Goal: Task Accomplishment & Management: Manage account settings

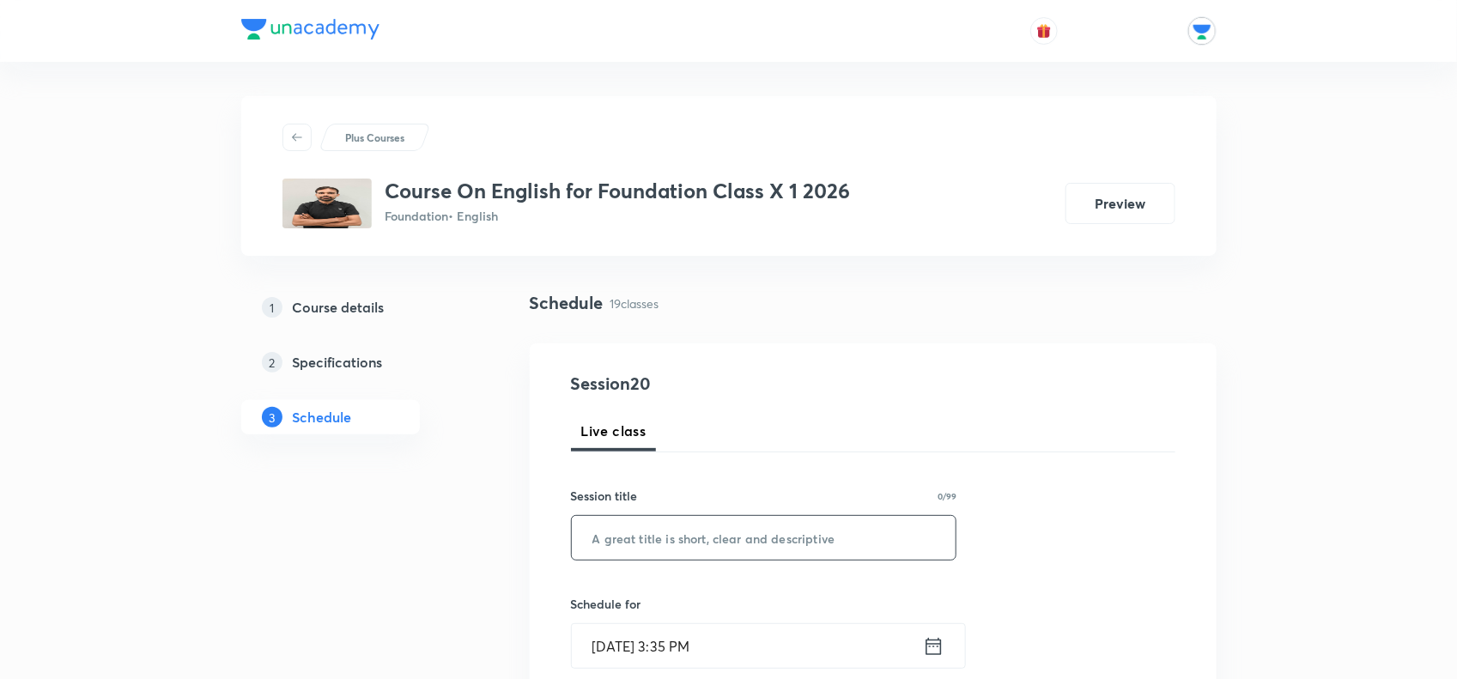
click at [640, 521] on input "text" at bounding box center [764, 538] width 385 height 44
type input "Bholi"
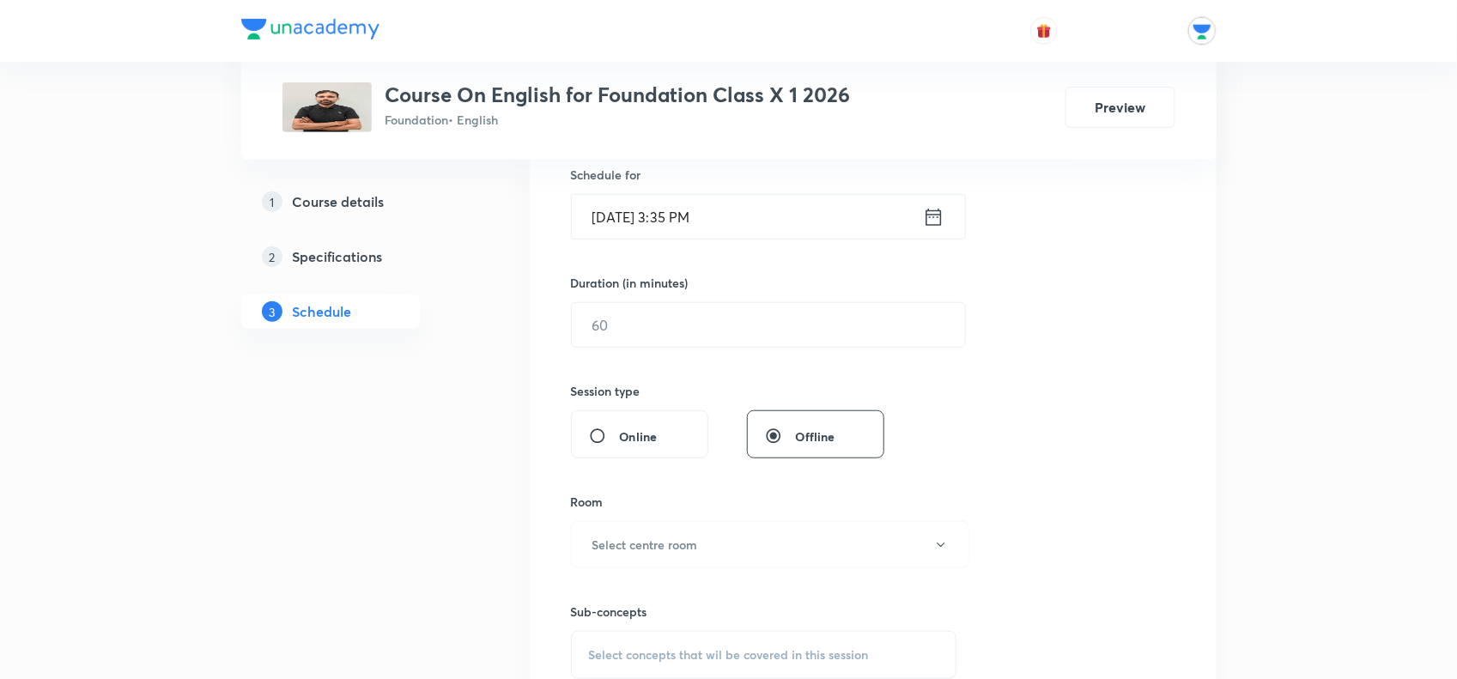
scroll to position [322, 0]
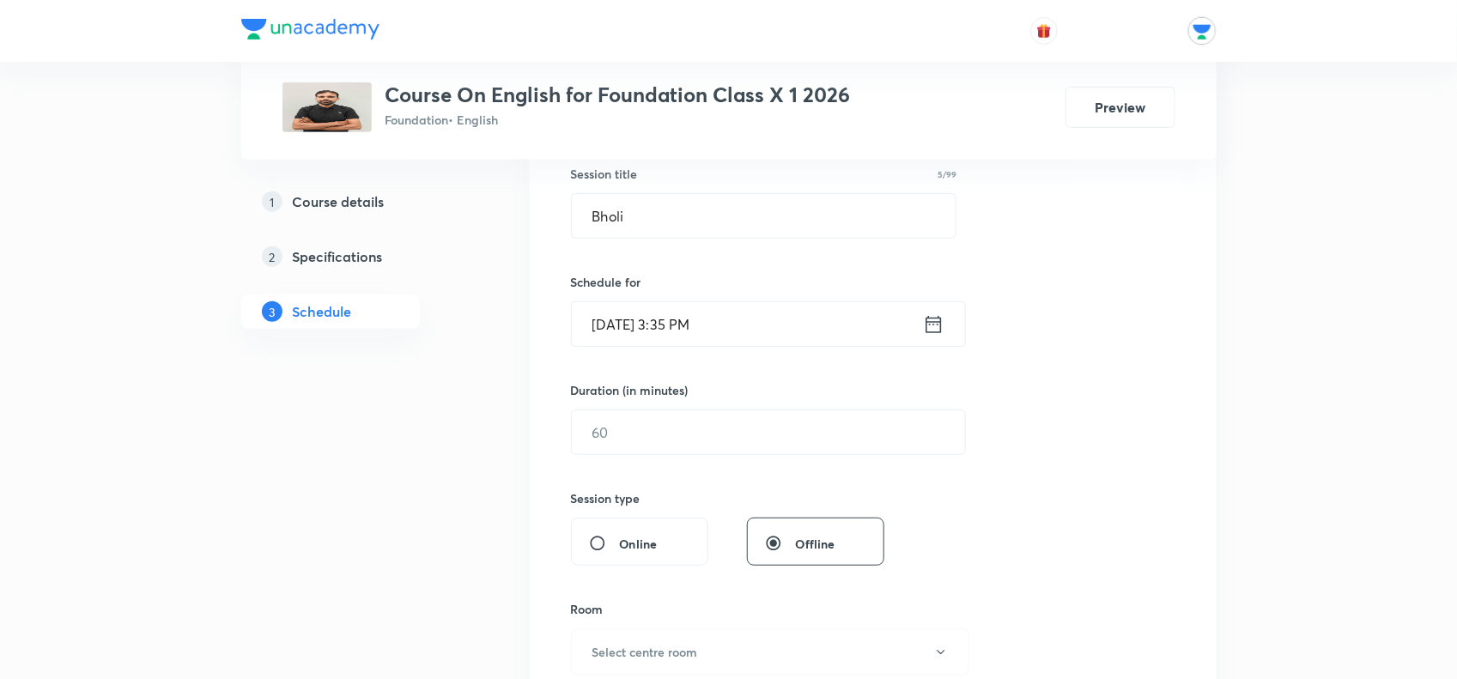
click at [809, 296] on div "Schedule for [DATE] 3:35 PM ​" at bounding box center [764, 310] width 386 height 74
click at [811, 318] on input "[DATE] 3:35 PM" at bounding box center [747, 324] width 351 height 44
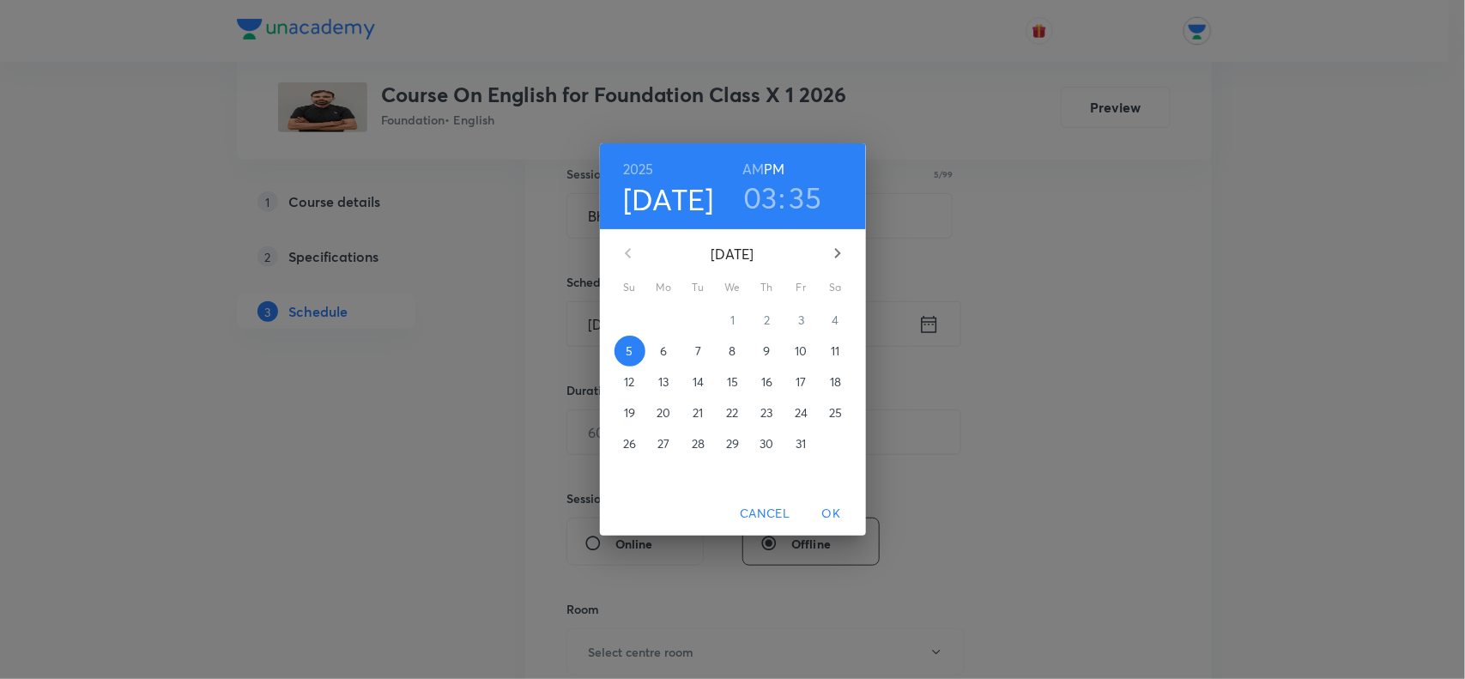
click at [773, 356] on span "9" at bounding box center [767, 350] width 31 height 17
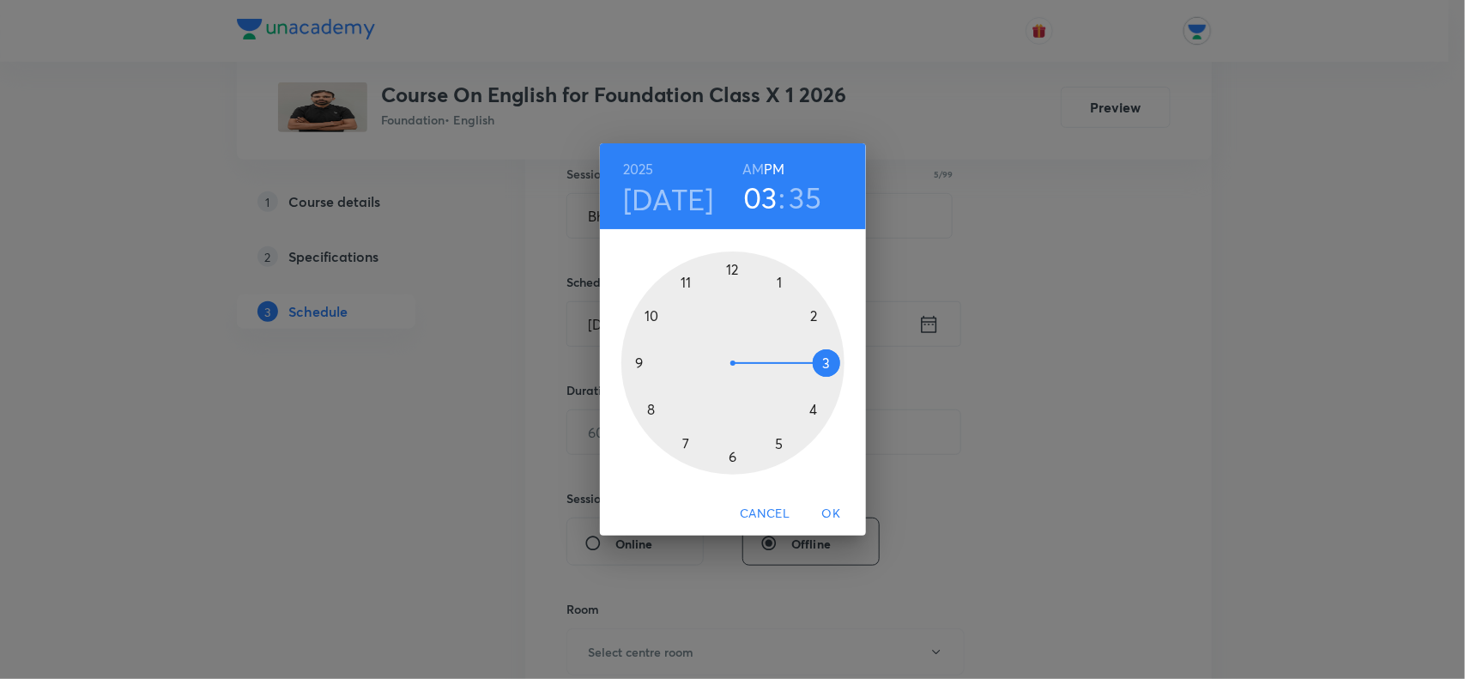
click at [817, 401] on div at bounding box center [732, 362] width 223 height 223
click at [652, 322] on div at bounding box center [732, 362] width 223 height 223
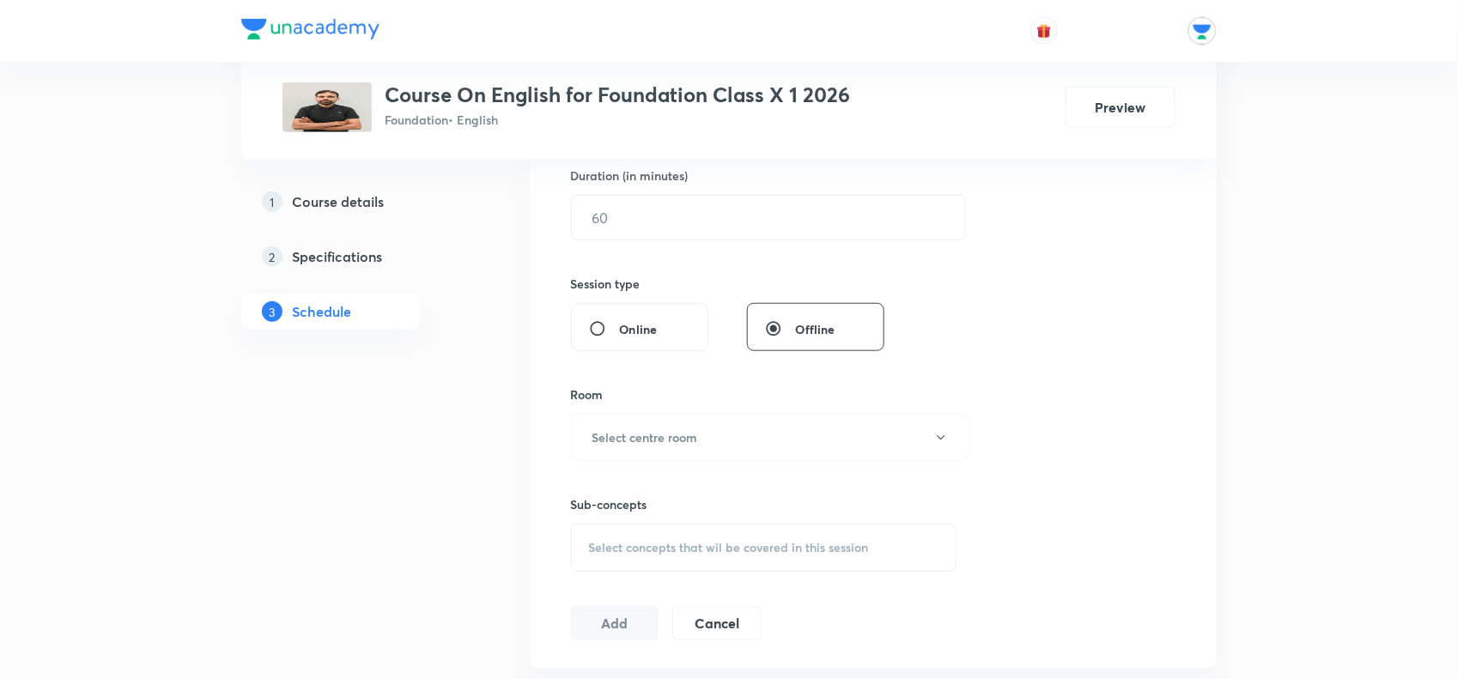
scroll to position [429, 0]
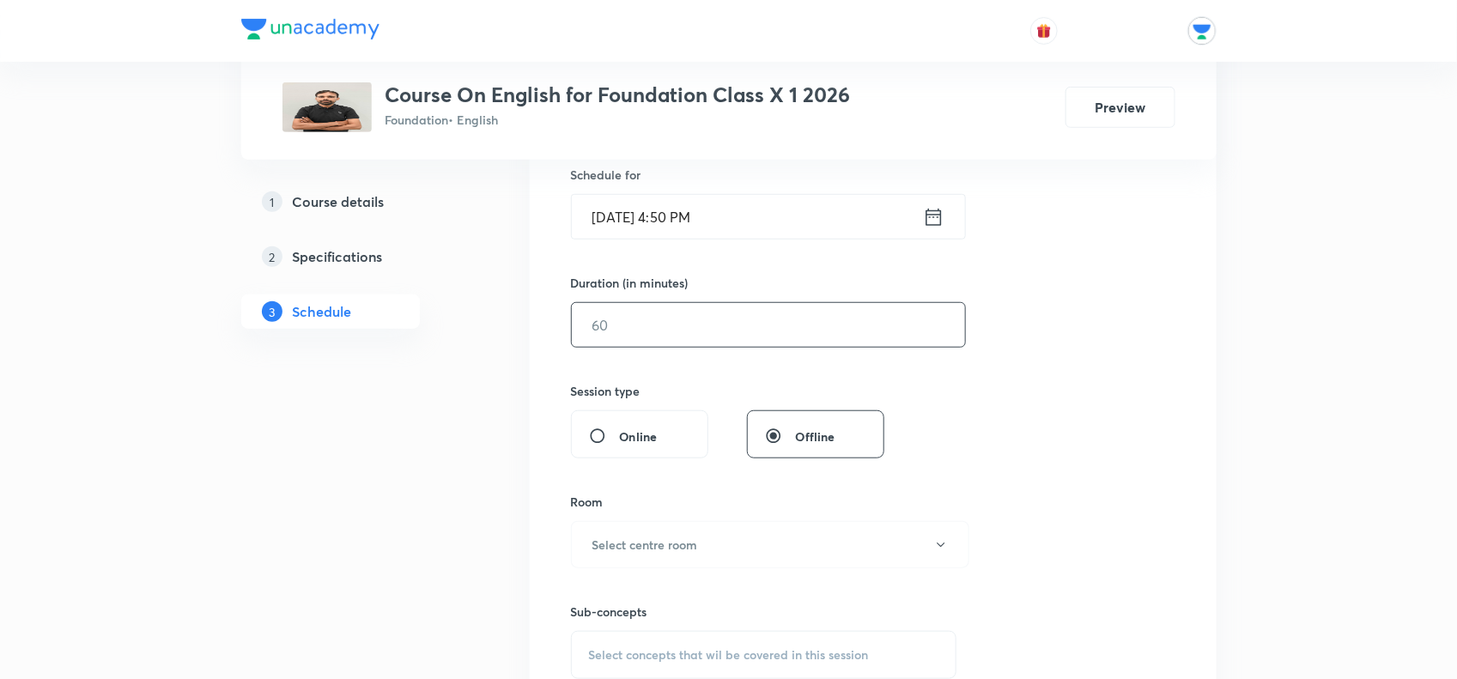
click at [592, 319] on input "text" at bounding box center [768, 325] width 393 height 44
type input "45"
click at [880, 500] on div "Room" at bounding box center [764, 502] width 386 height 18
click at [882, 517] on div "Room Select centre room" at bounding box center [764, 531] width 386 height 76
click at [902, 538] on button "Select centre room" at bounding box center [770, 544] width 398 height 47
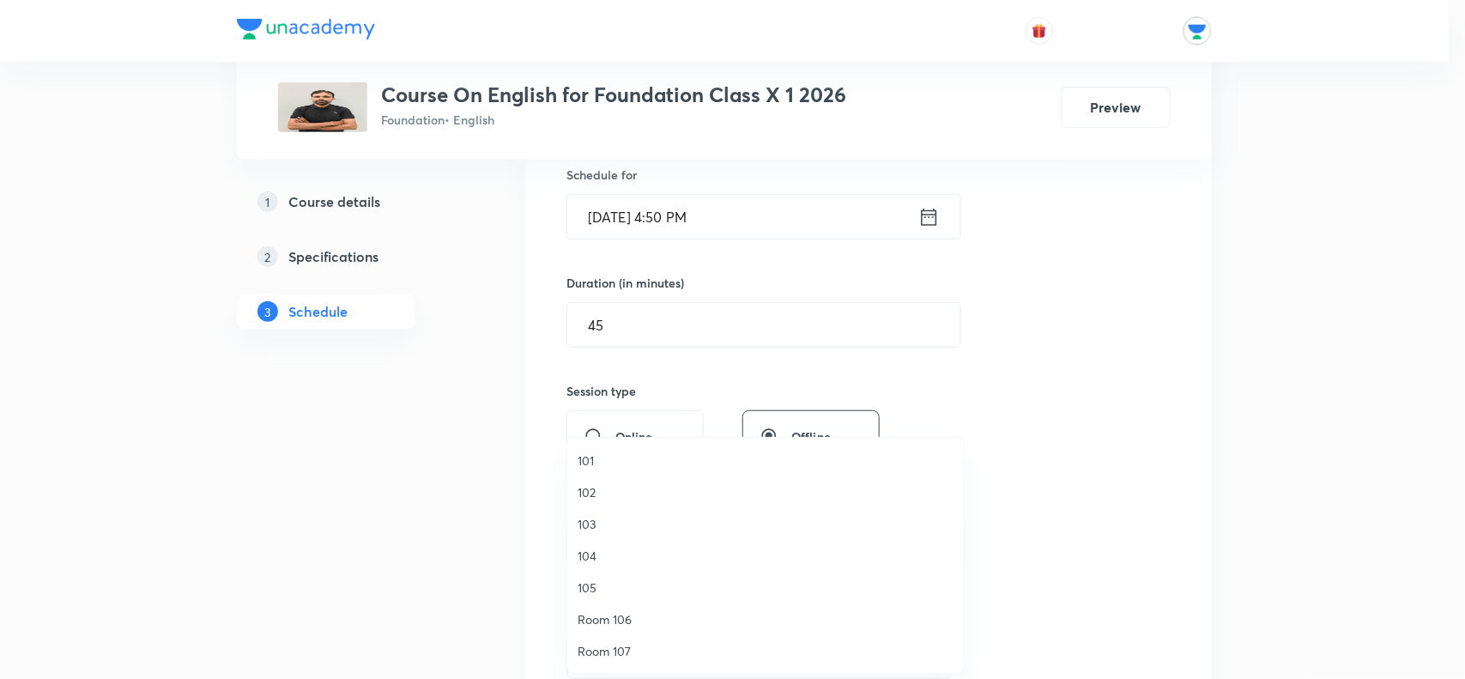
click at [609, 457] on span "101" at bounding box center [766, 460] width 376 height 18
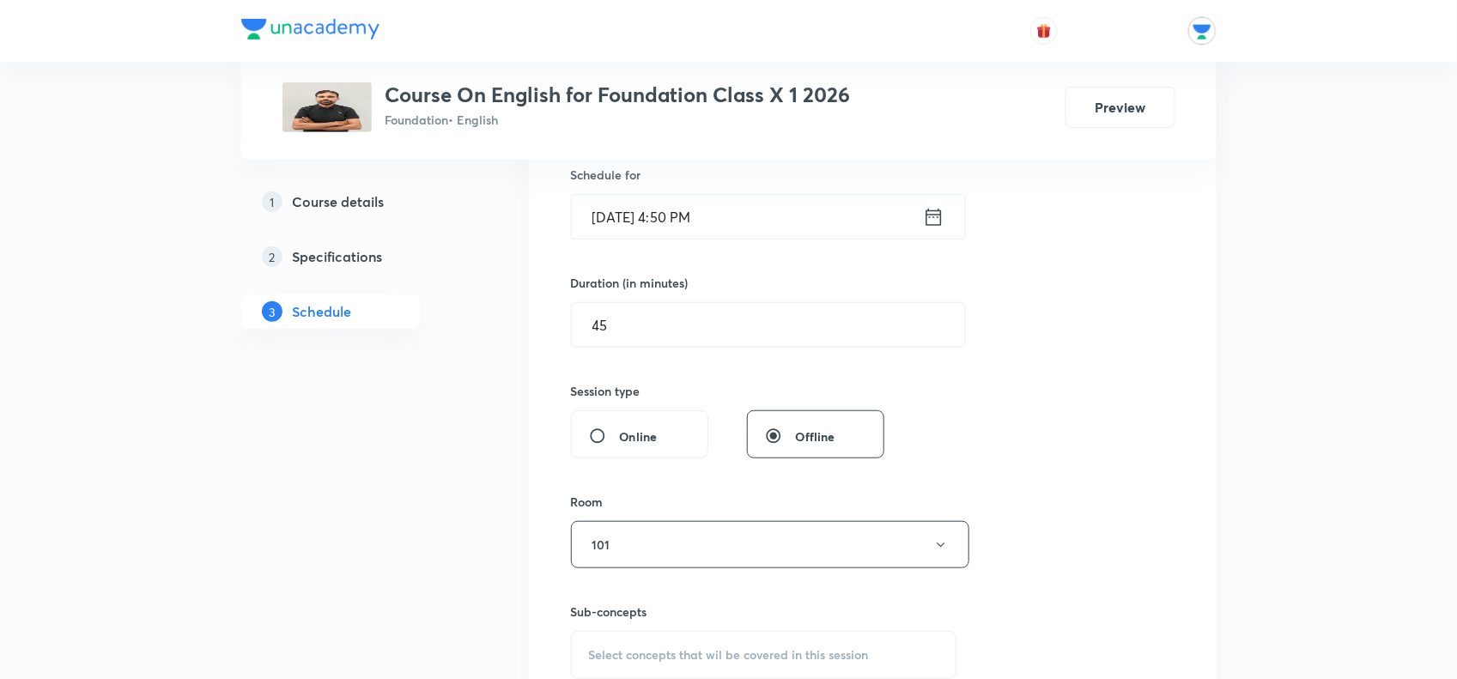
click at [736, 657] on span "Select concepts that wil be covered in this session" at bounding box center [729, 655] width 280 height 14
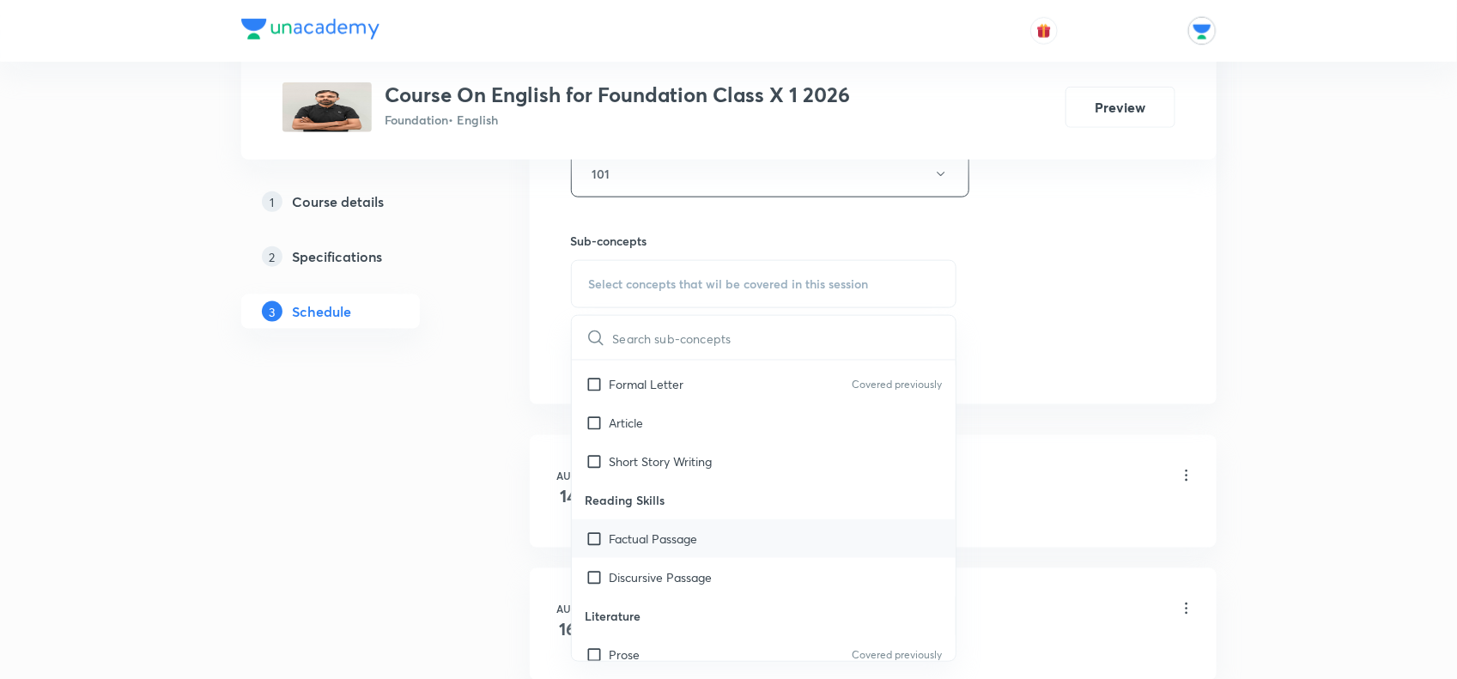
scroll to position [644, 0]
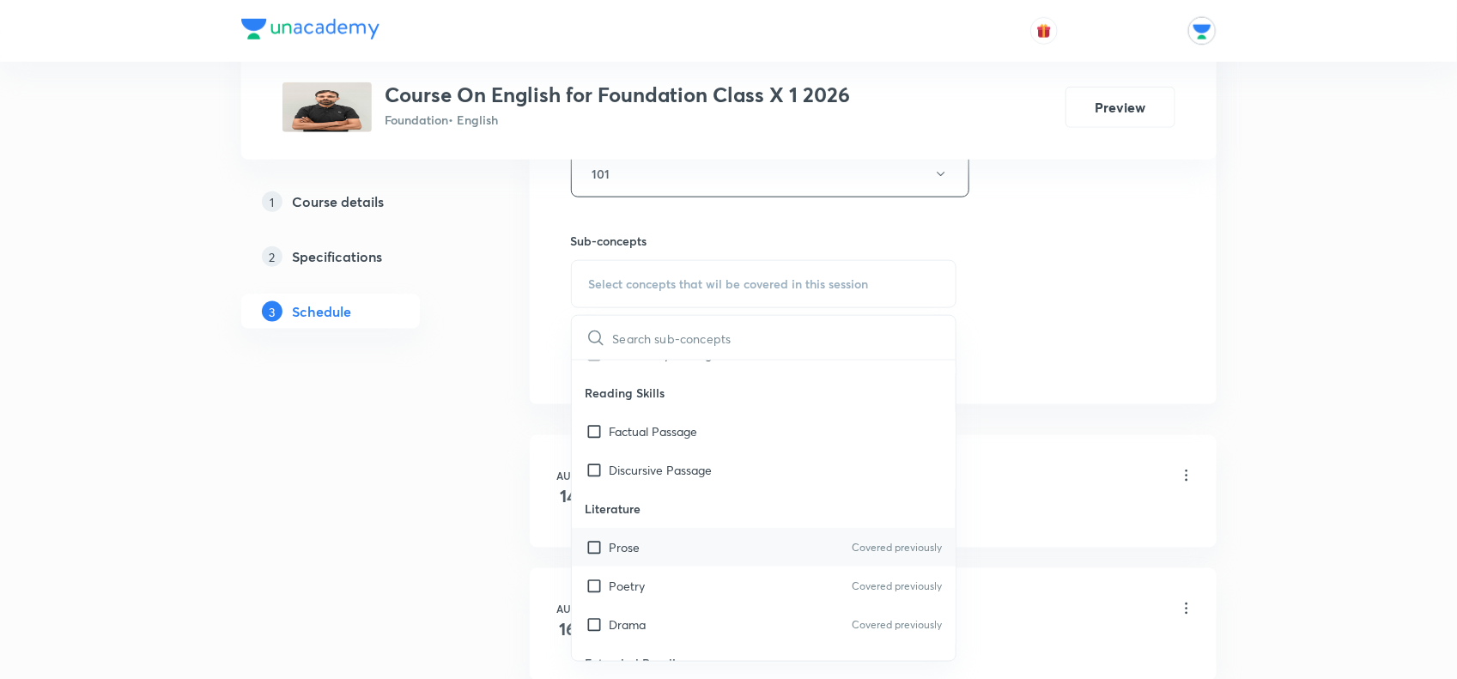
click at [594, 546] on input "checkbox" at bounding box center [597, 547] width 24 height 18
checkbox input "true"
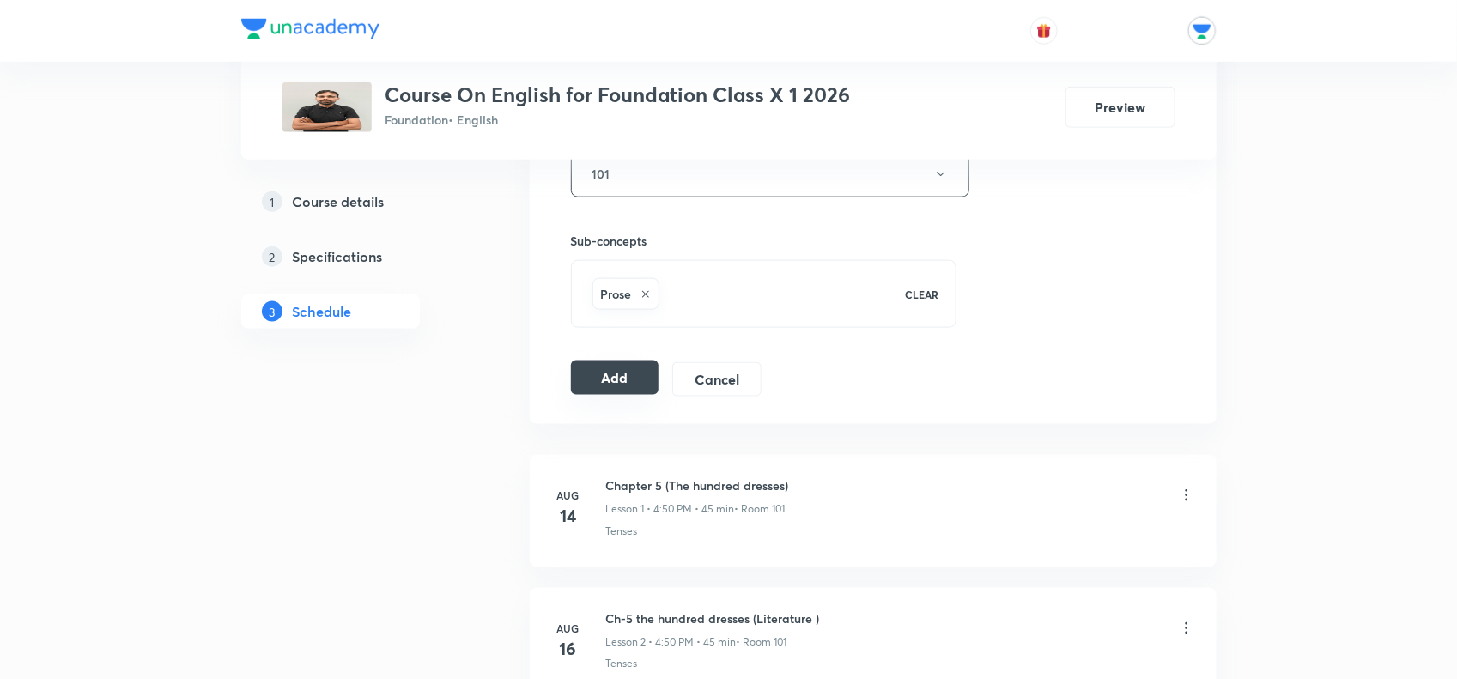
click at [623, 392] on button "Add" at bounding box center [615, 378] width 88 height 34
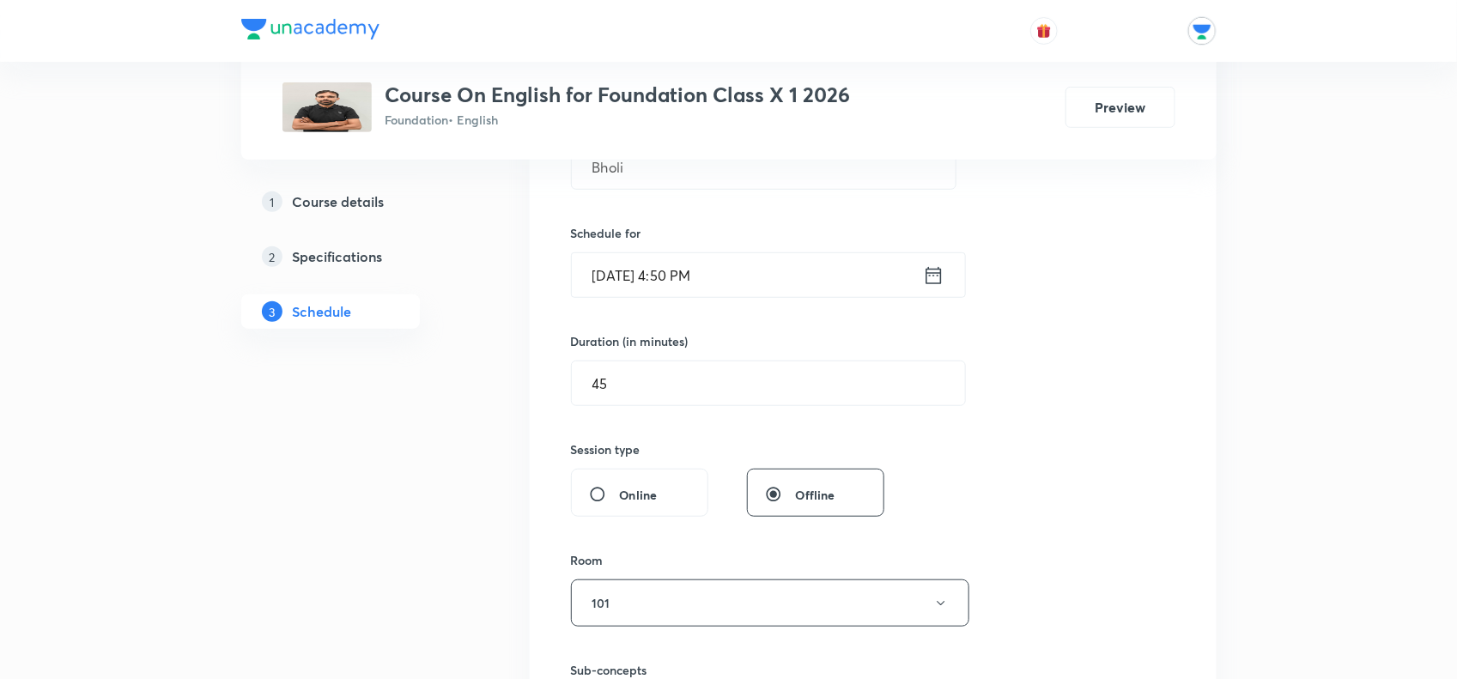
scroll to position [156, 0]
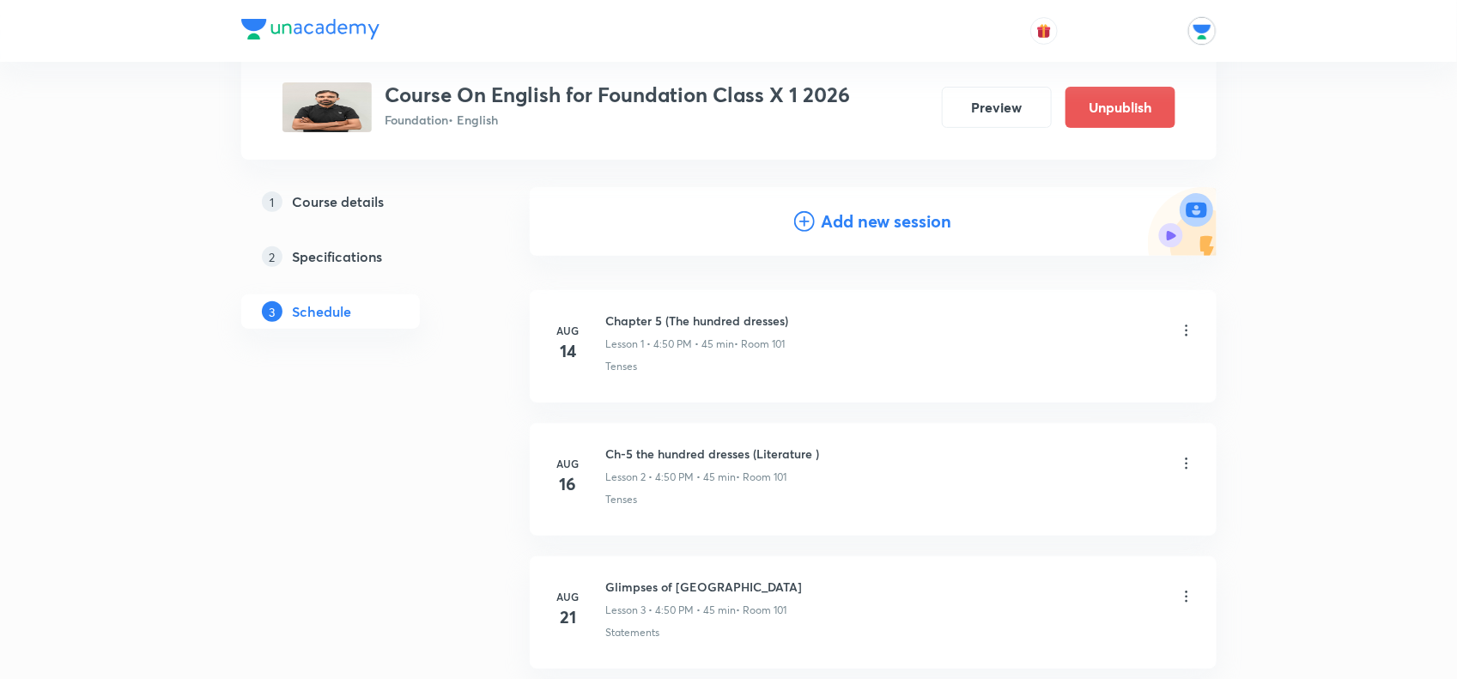
click at [893, 234] on div "Add new session" at bounding box center [873, 221] width 687 height 69
click at [839, 229] on h4 "Add new session" at bounding box center [886, 222] width 130 height 26
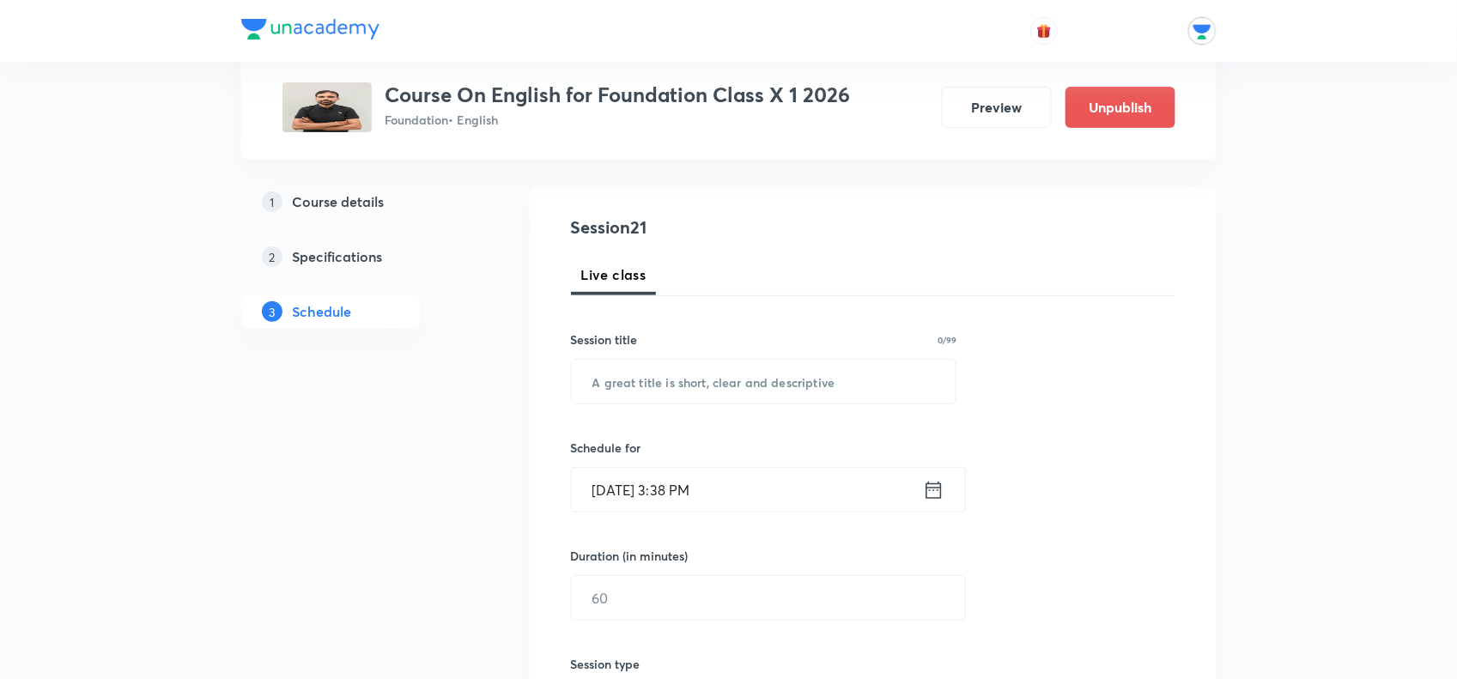
click at [715, 409] on div "Session 21 Live class Session title 0/99 ​ Schedule for [DATE] 3:38 PM ​ Durati…" at bounding box center [873, 618] width 604 height 806
paste input "Bholi"
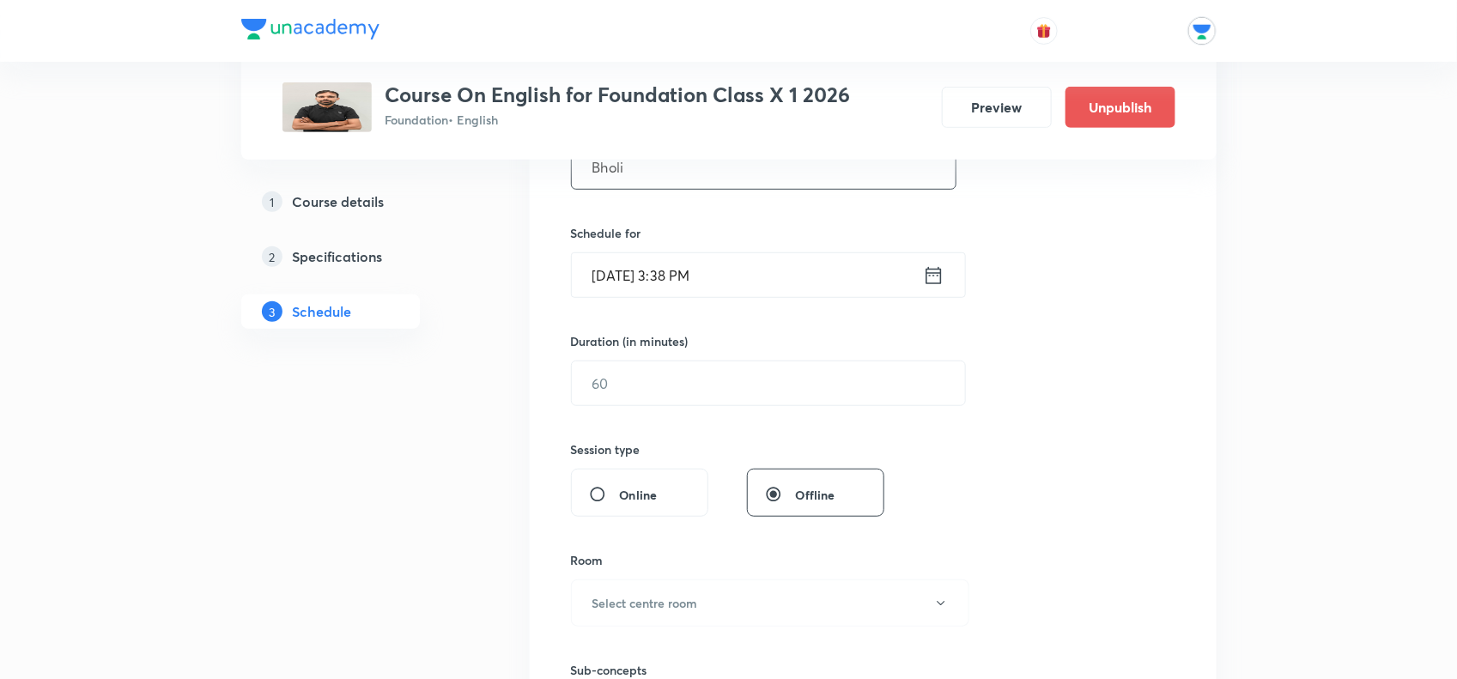
type input "Bholi"
click at [755, 277] on input "[DATE] 3:38 PM" at bounding box center [747, 275] width 351 height 44
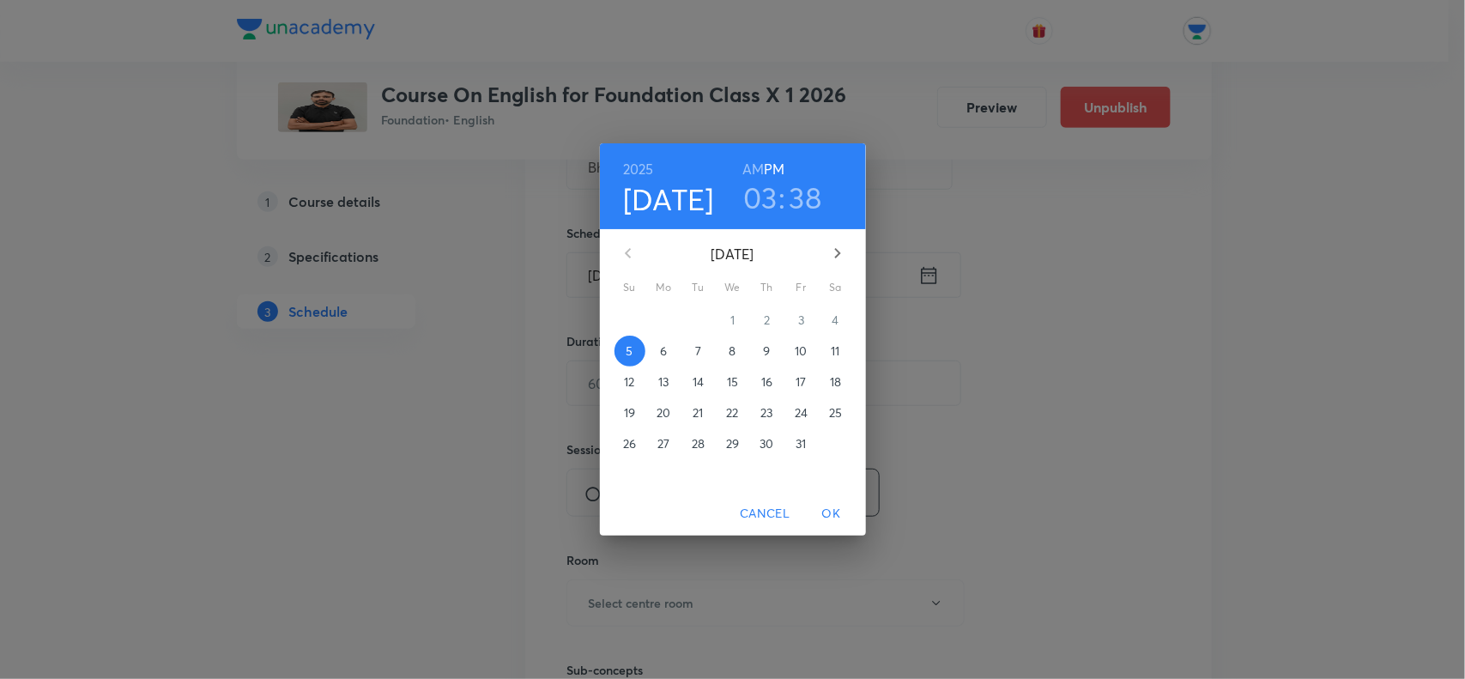
click at [798, 348] on p "10" at bounding box center [801, 350] width 12 height 17
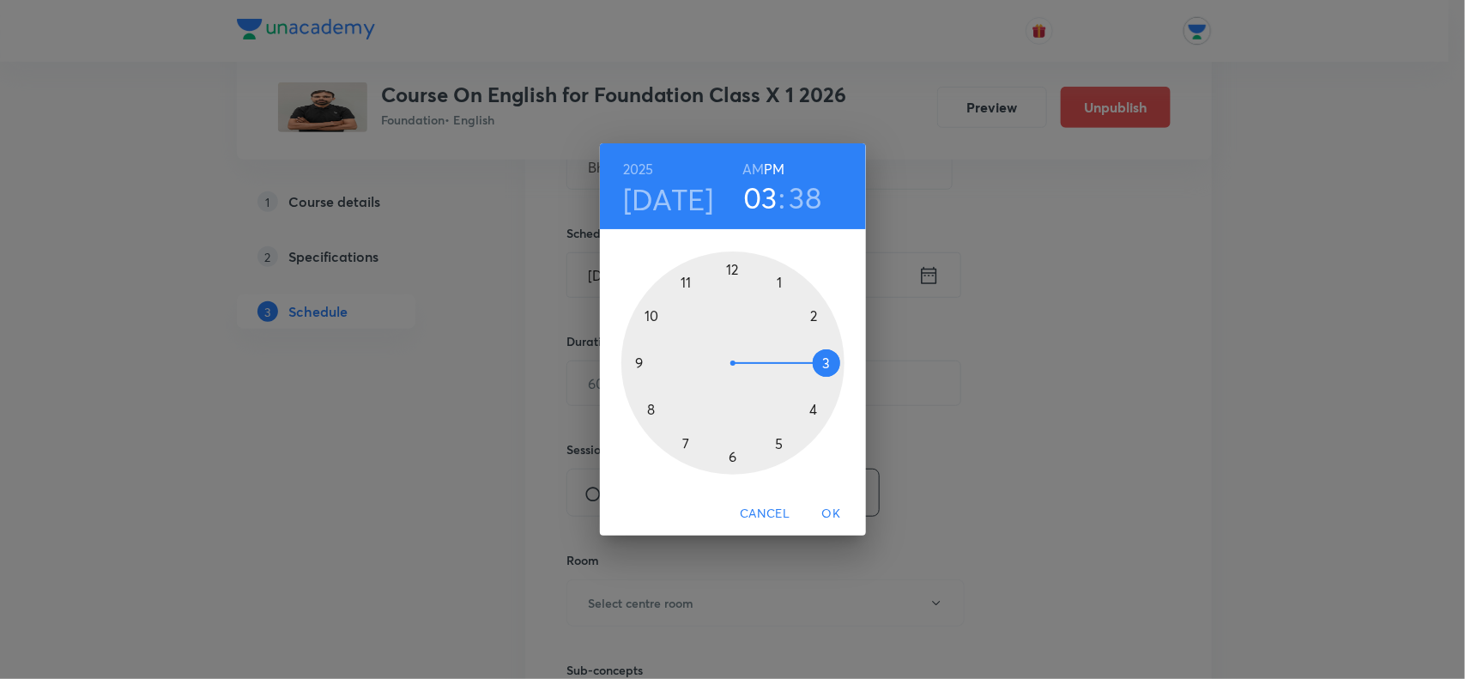
click at [816, 408] on div at bounding box center [732, 362] width 223 height 223
click at [649, 314] on div at bounding box center [732, 362] width 223 height 223
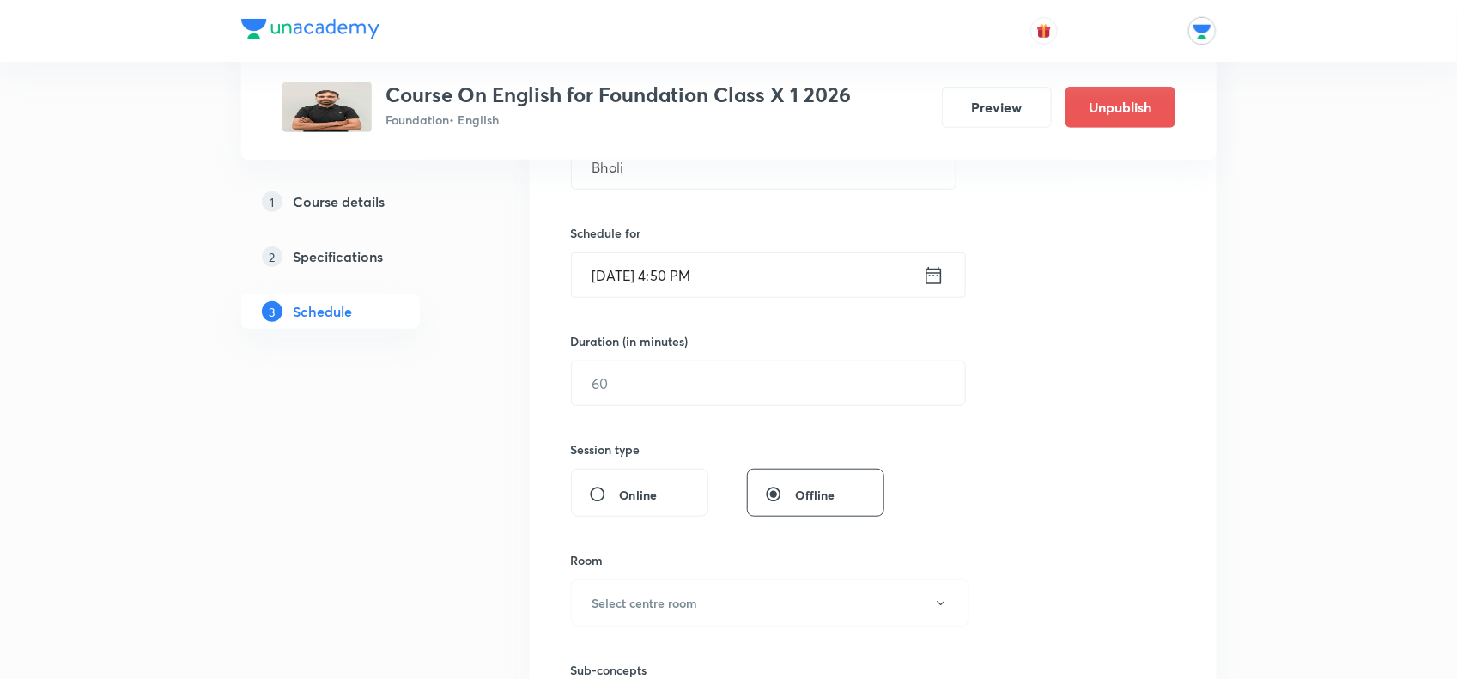
click at [645, 392] on input "text" at bounding box center [768, 383] width 393 height 44
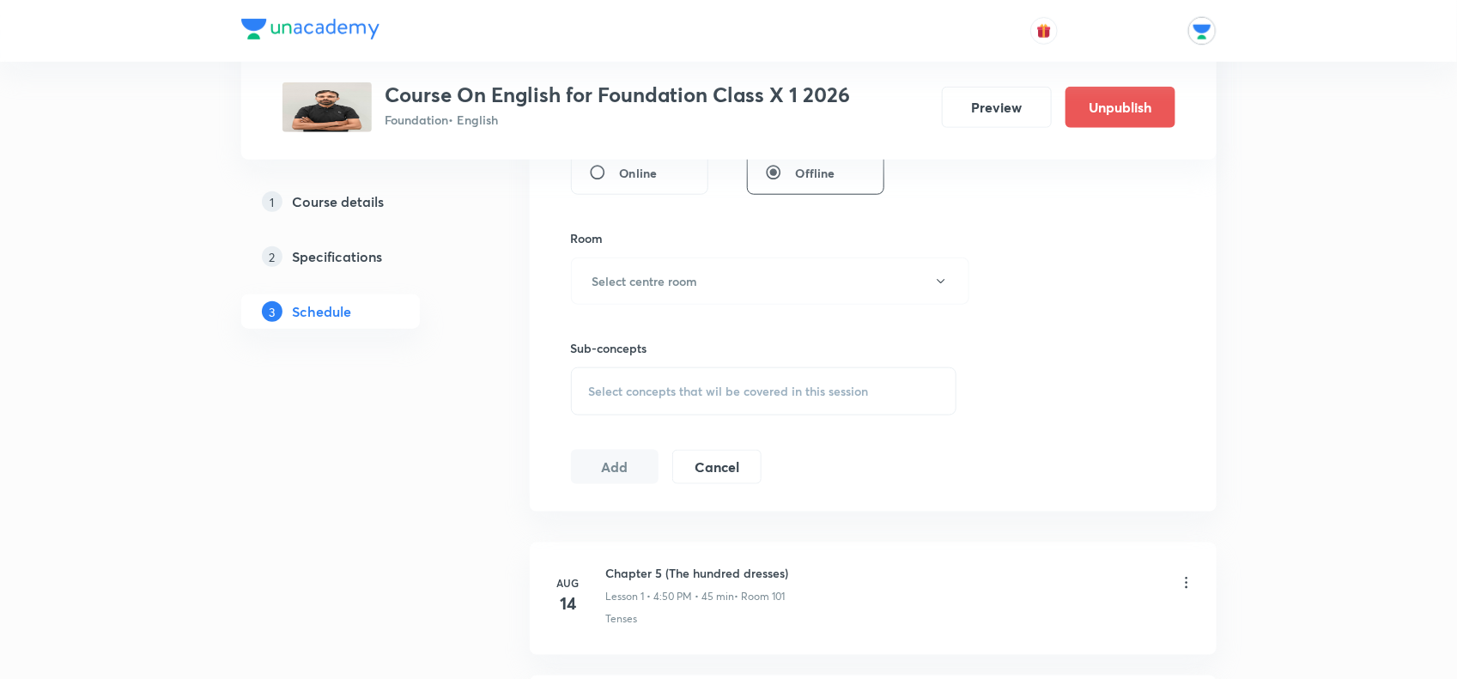
scroll to position [585, 0]
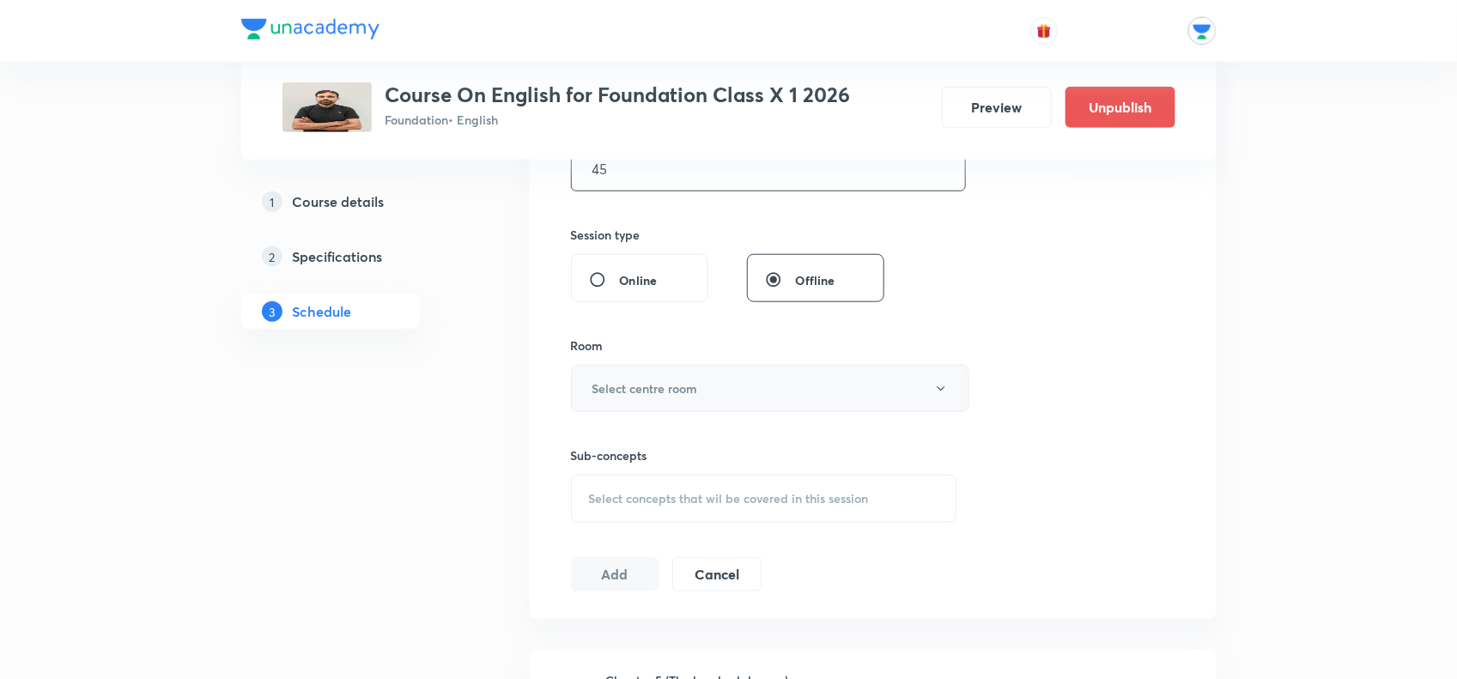
type input "45"
click at [679, 397] on h6 "Select centre room" at bounding box center [645, 388] width 106 height 18
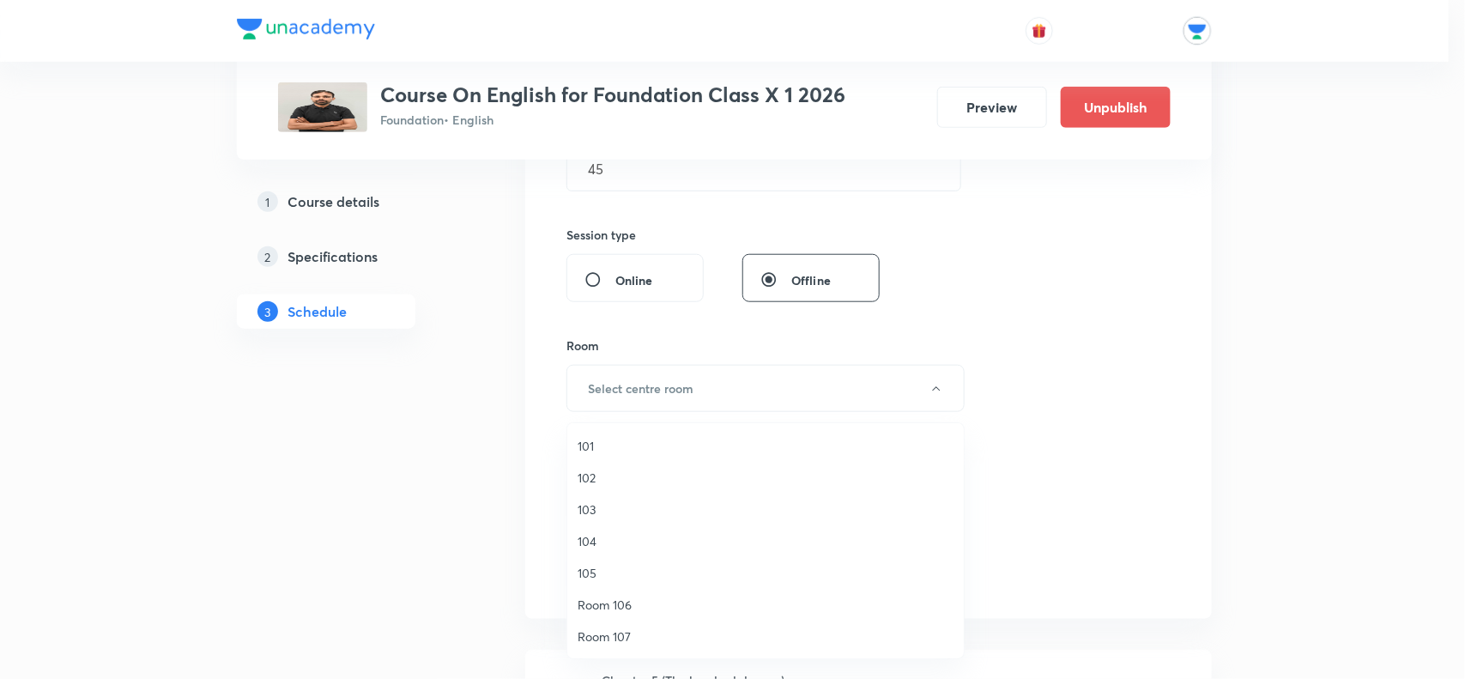
click at [614, 431] on li "101" at bounding box center [765, 446] width 397 height 32
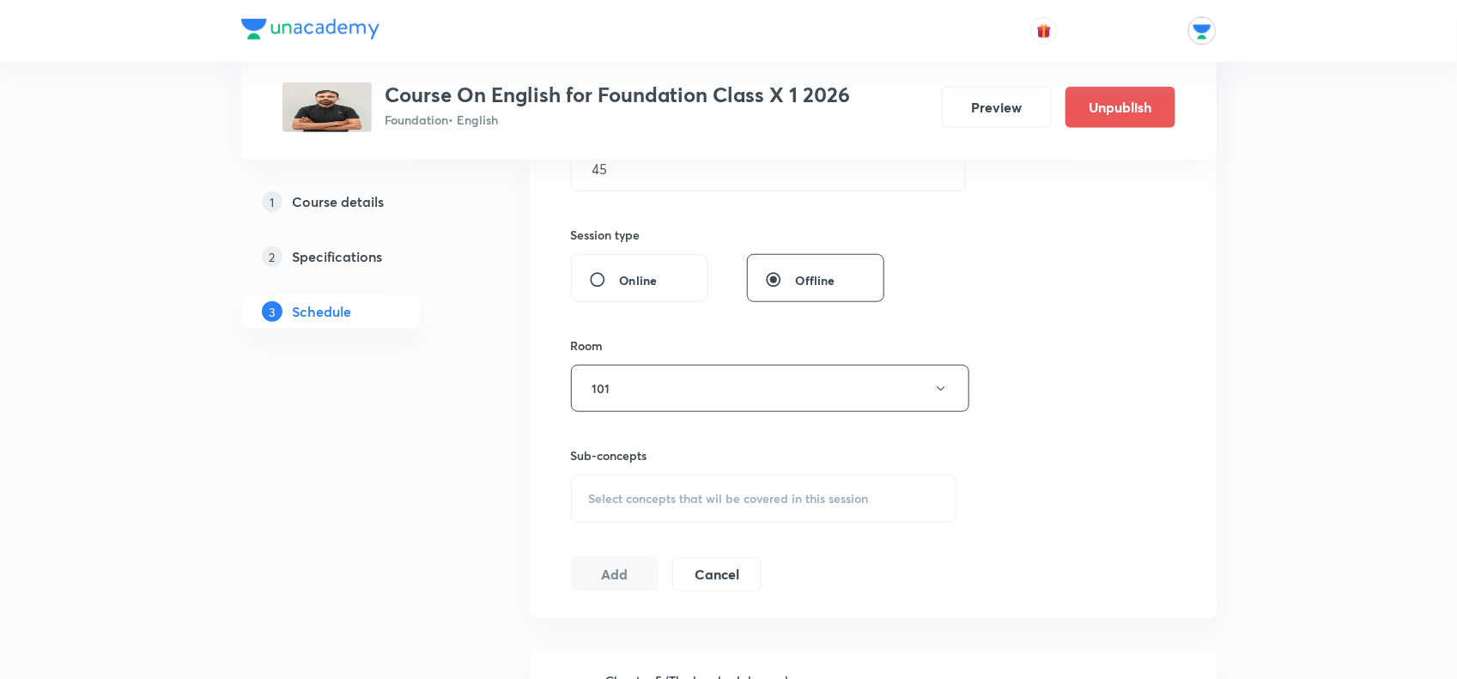
click at [586, 504] on div "Select concepts that wil be covered in this session" at bounding box center [764, 499] width 386 height 48
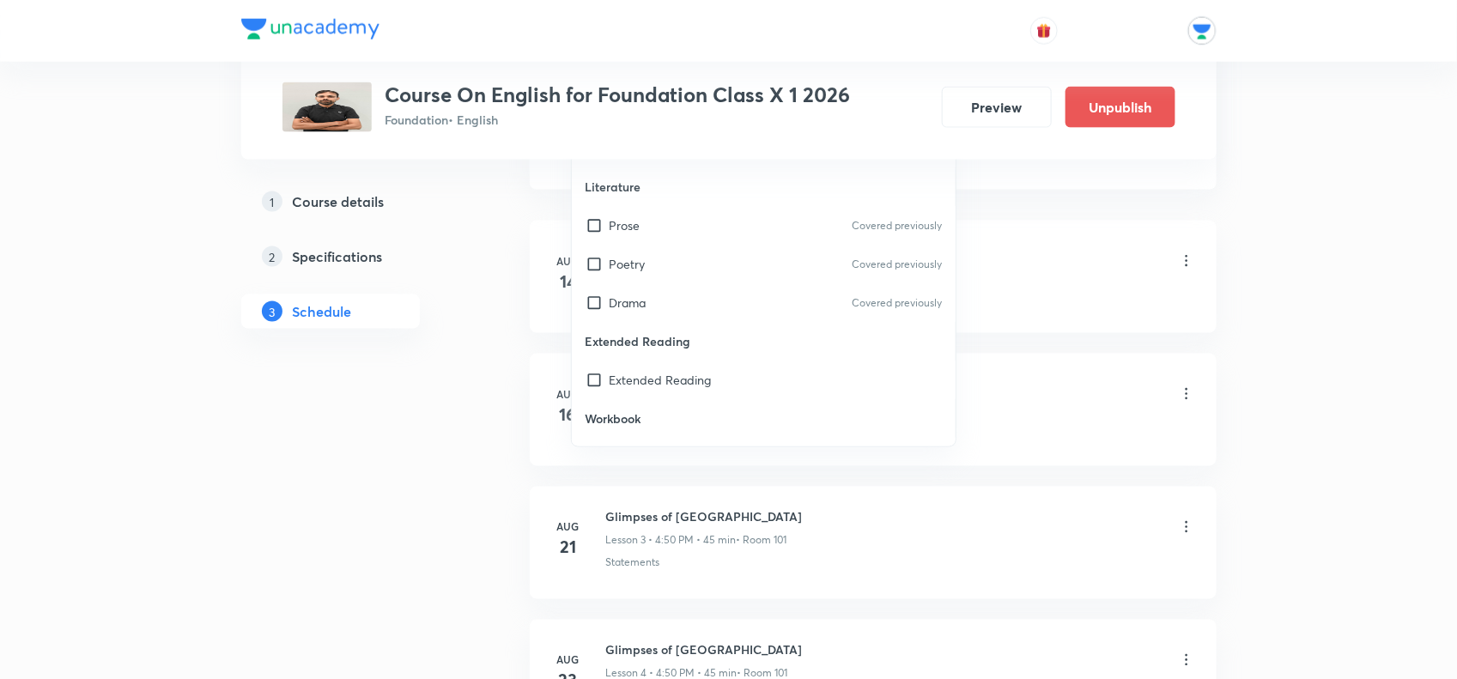
scroll to position [781, 0]
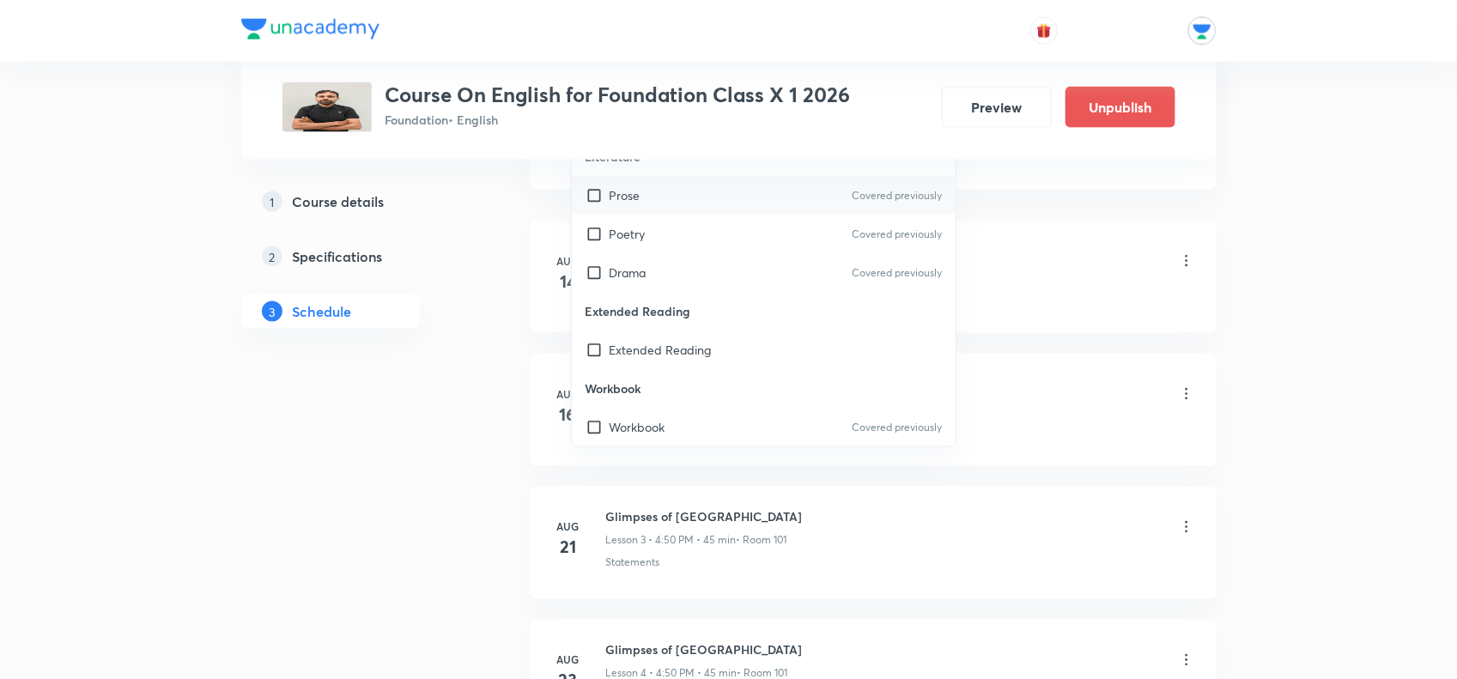
click at [619, 186] on p "Prose" at bounding box center [624, 195] width 31 height 18
checkbox input "true"
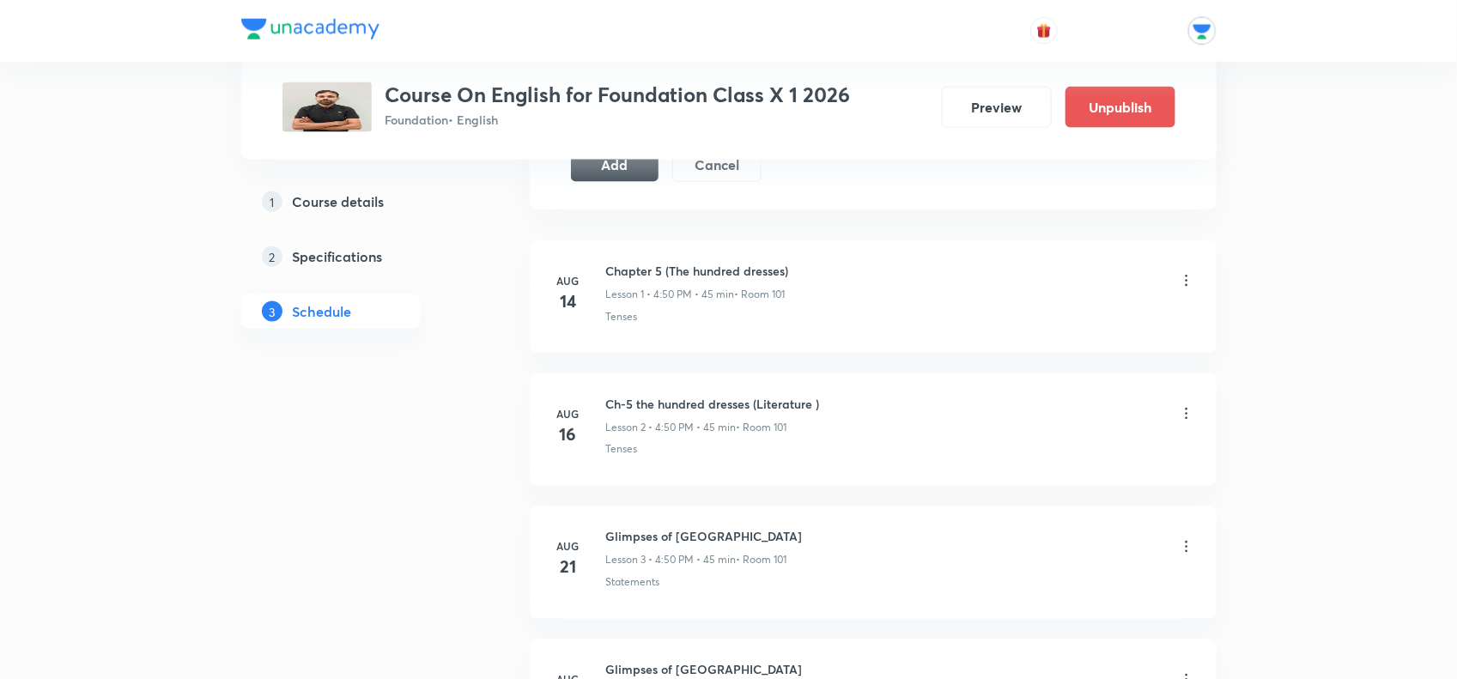
scroll to position [800, 0]
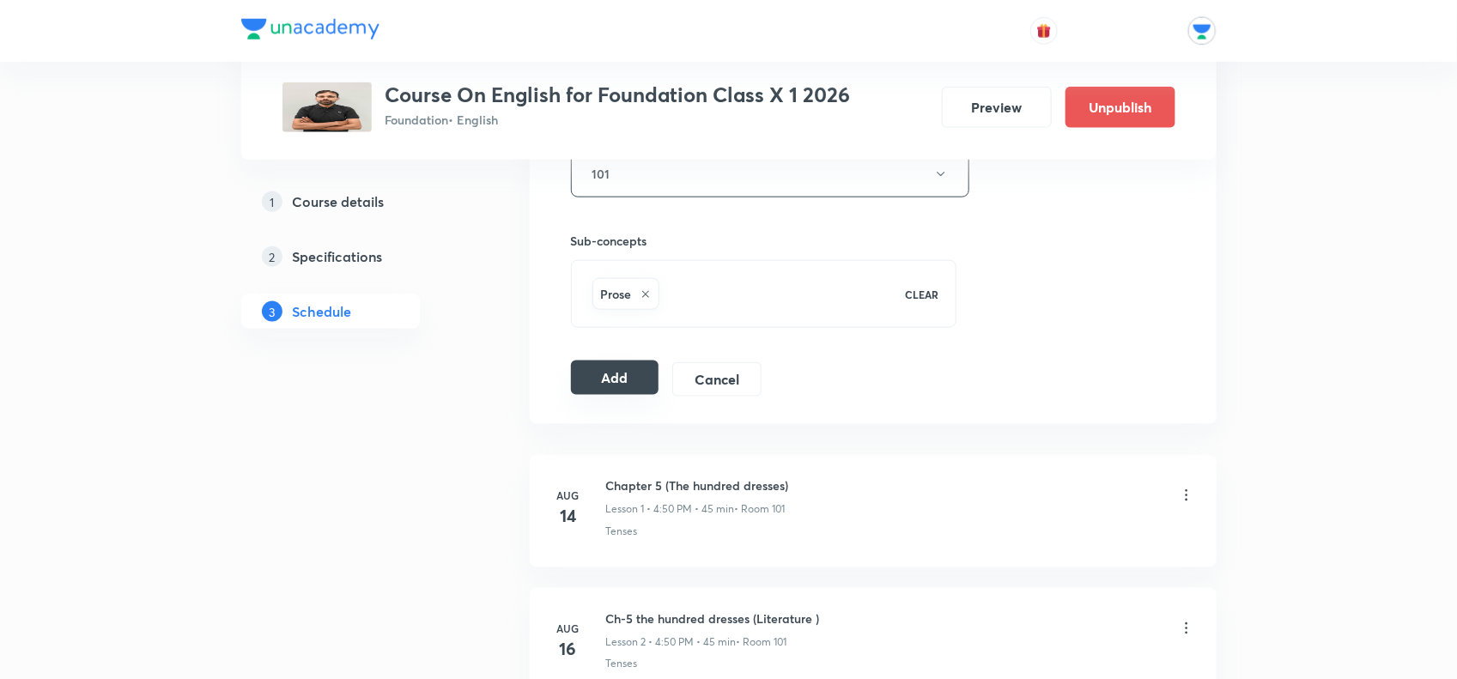
click at [629, 386] on button "Add" at bounding box center [615, 378] width 88 height 34
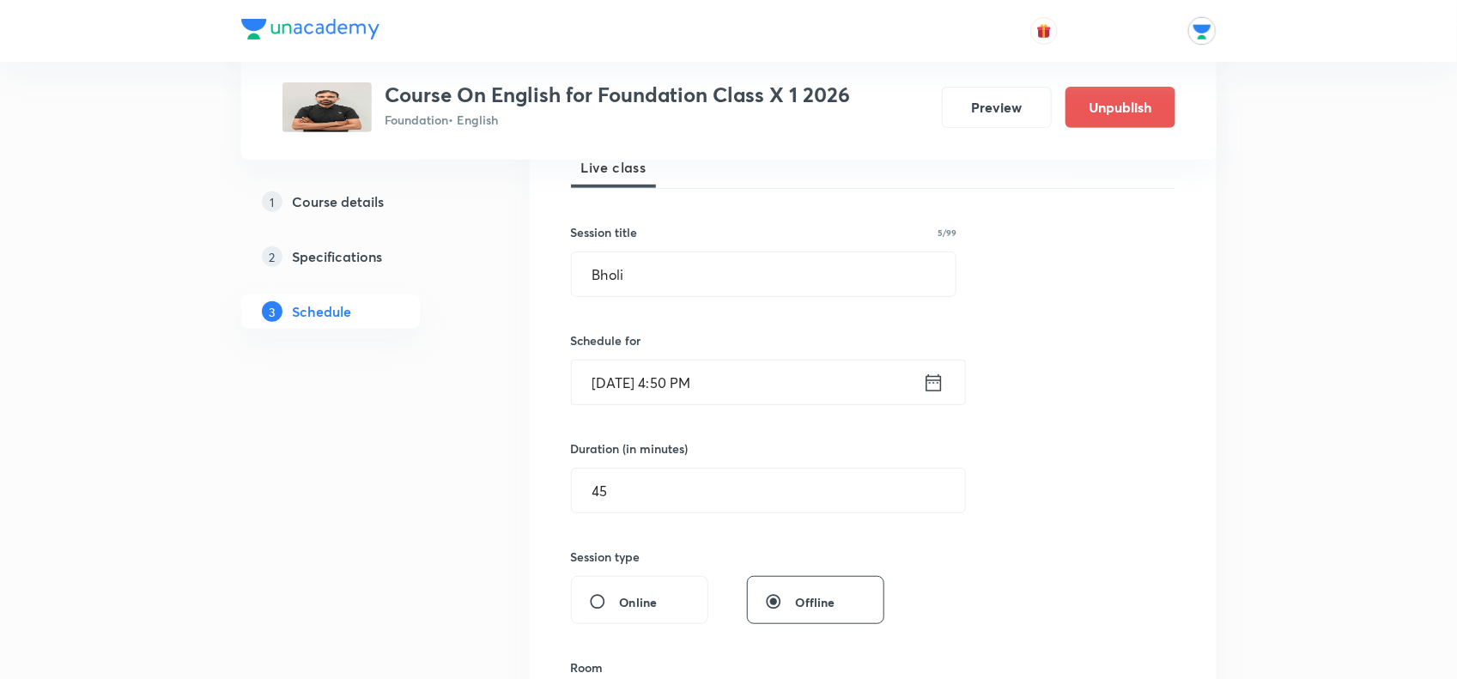
scroll to position [156, 0]
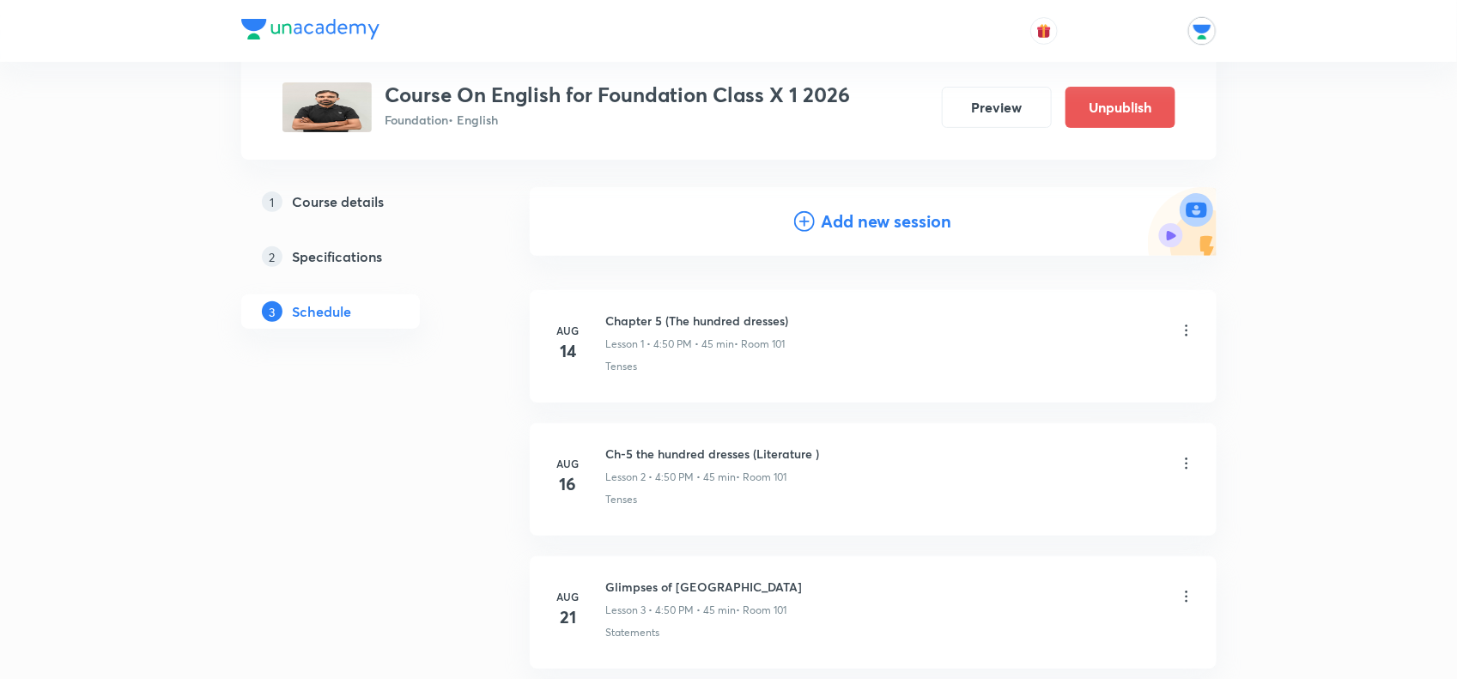
click at [796, 209] on div "Add new session" at bounding box center [873, 222] width 158 height 26
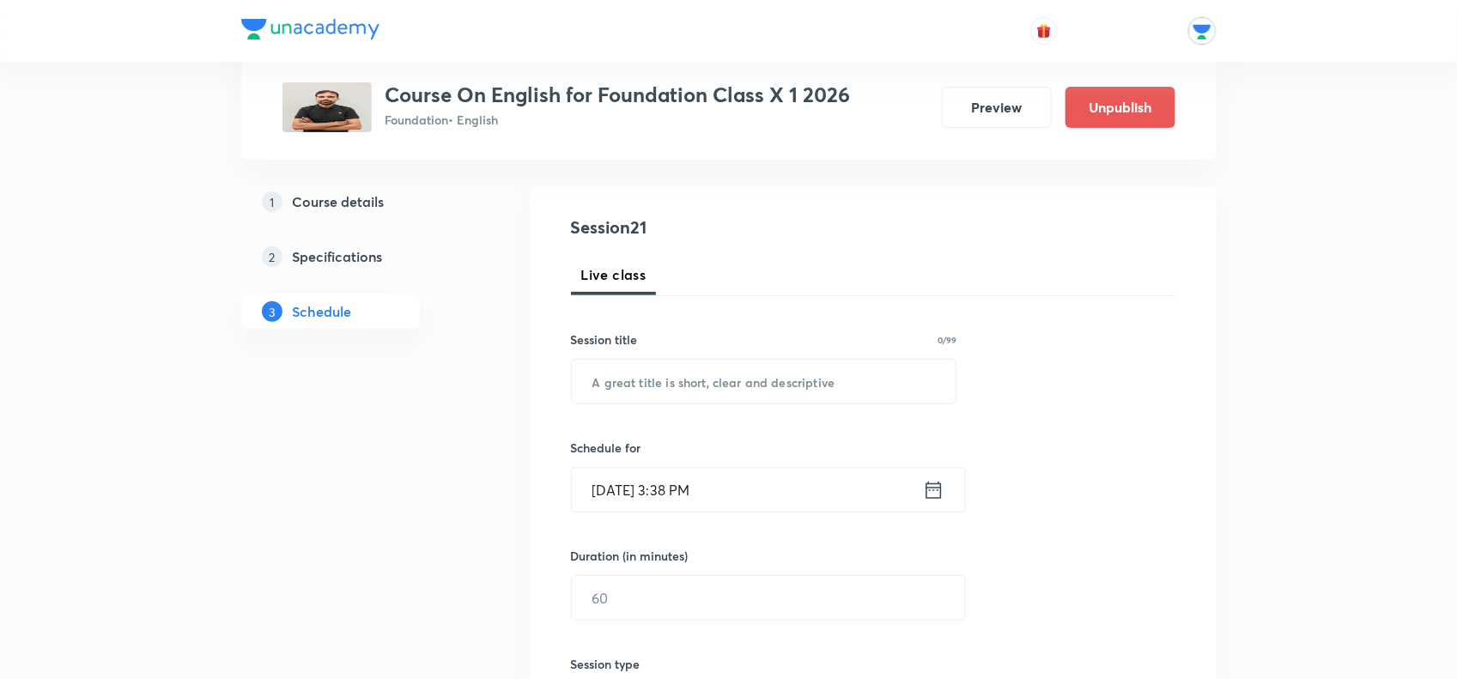
click at [706, 404] on div "Session 21 Live class Session title 0/99 ​ Schedule for [DATE] 3:38 PM ​ Durati…" at bounding box center [873, 618] width 604 height 806
click at [705, 365] on input "text" at bounding box center [764, 382] width 385 height 44
paste input "Bholi"
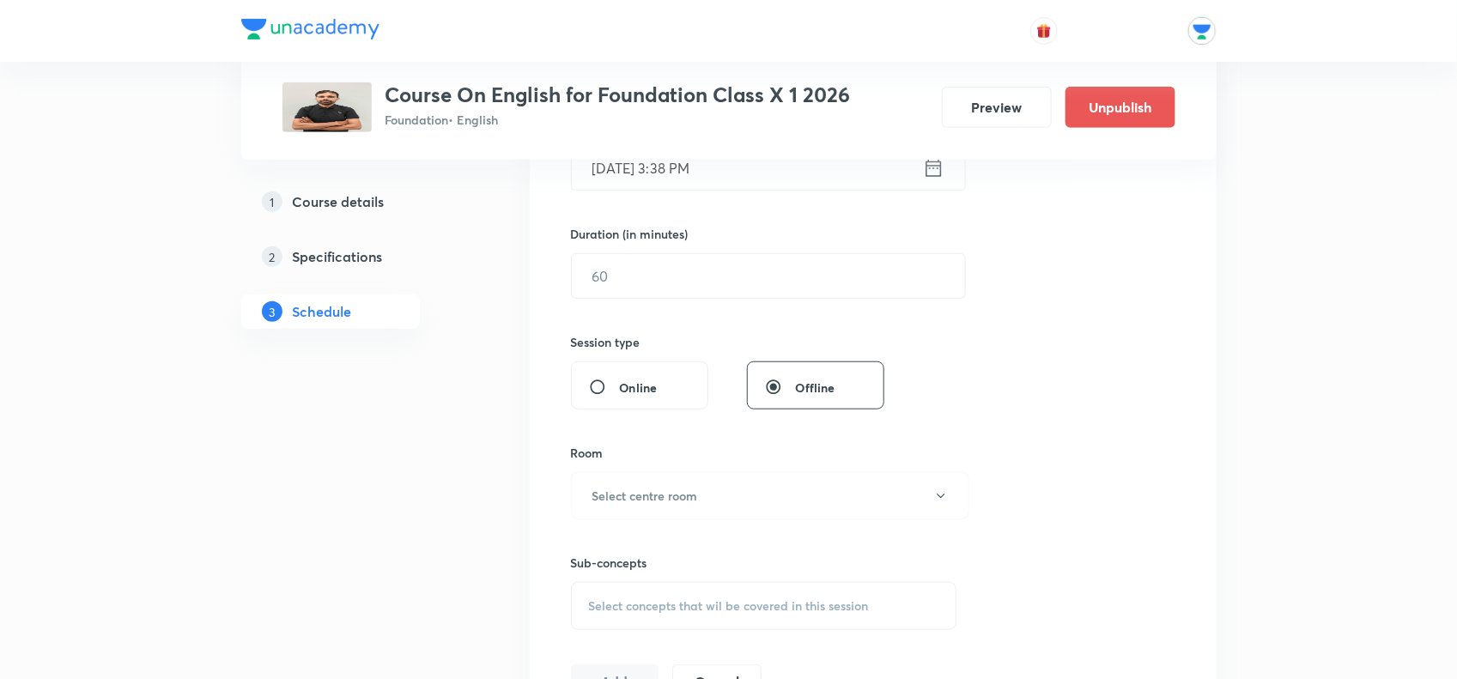
scroll to position [371, 0]
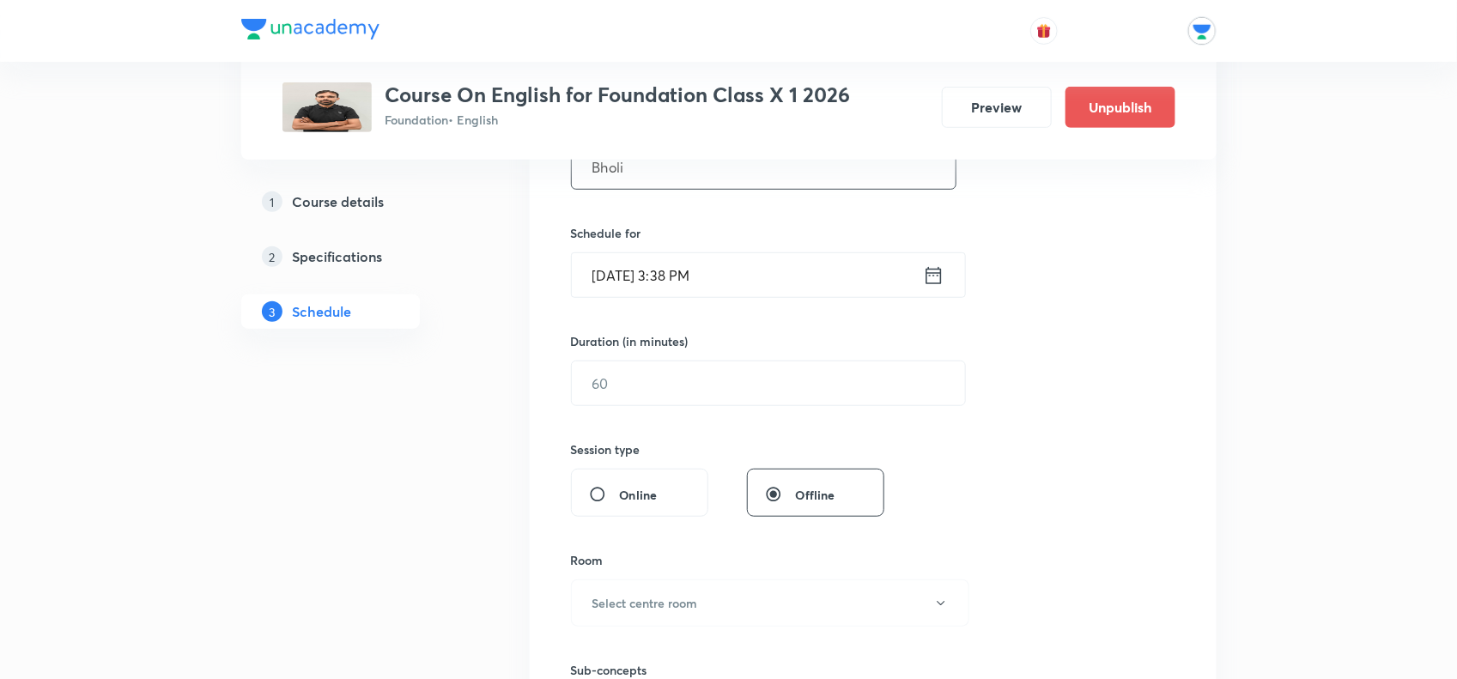
type input "Bholi"
click at [706, 270] on input "[DATE] 3:38 PM" at bounding box center [747, 275] width 351 height 44
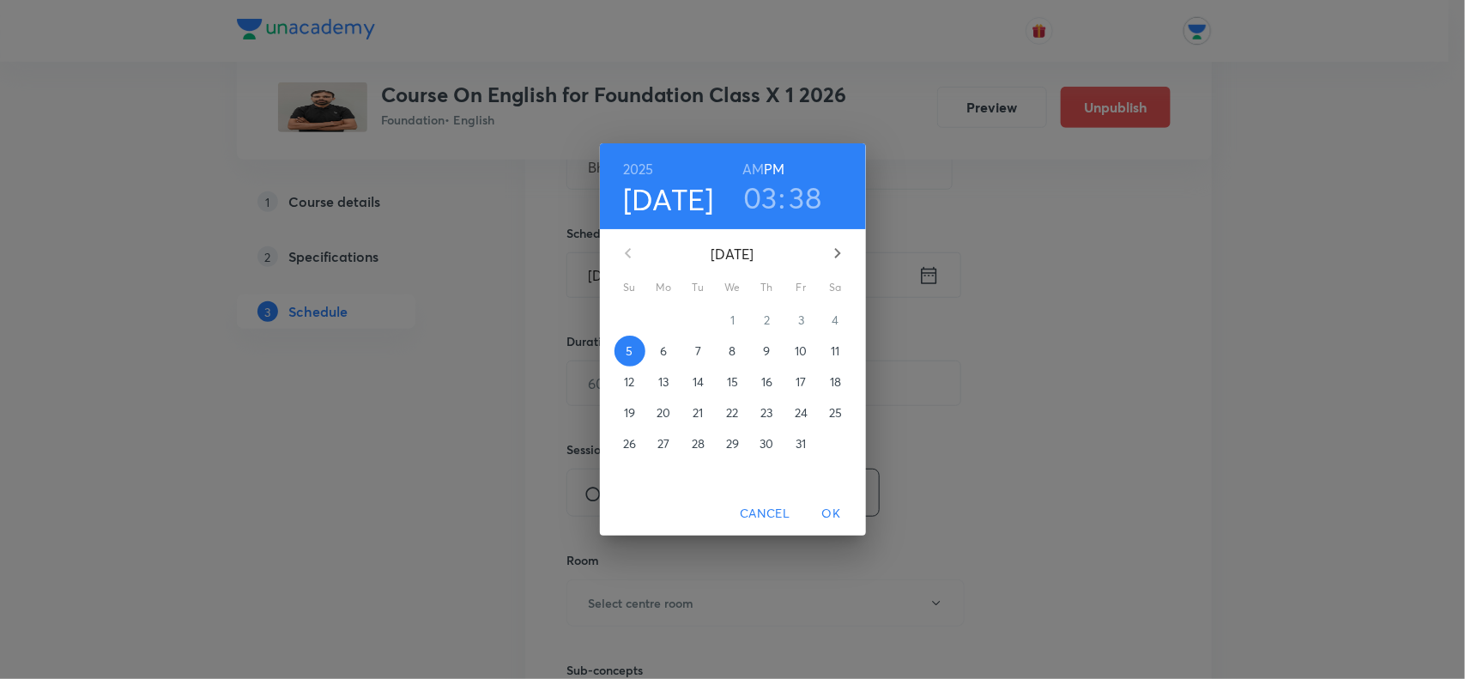
click at [834, 340] on button "11" at bounding box center [836, 351] width 31 height 31
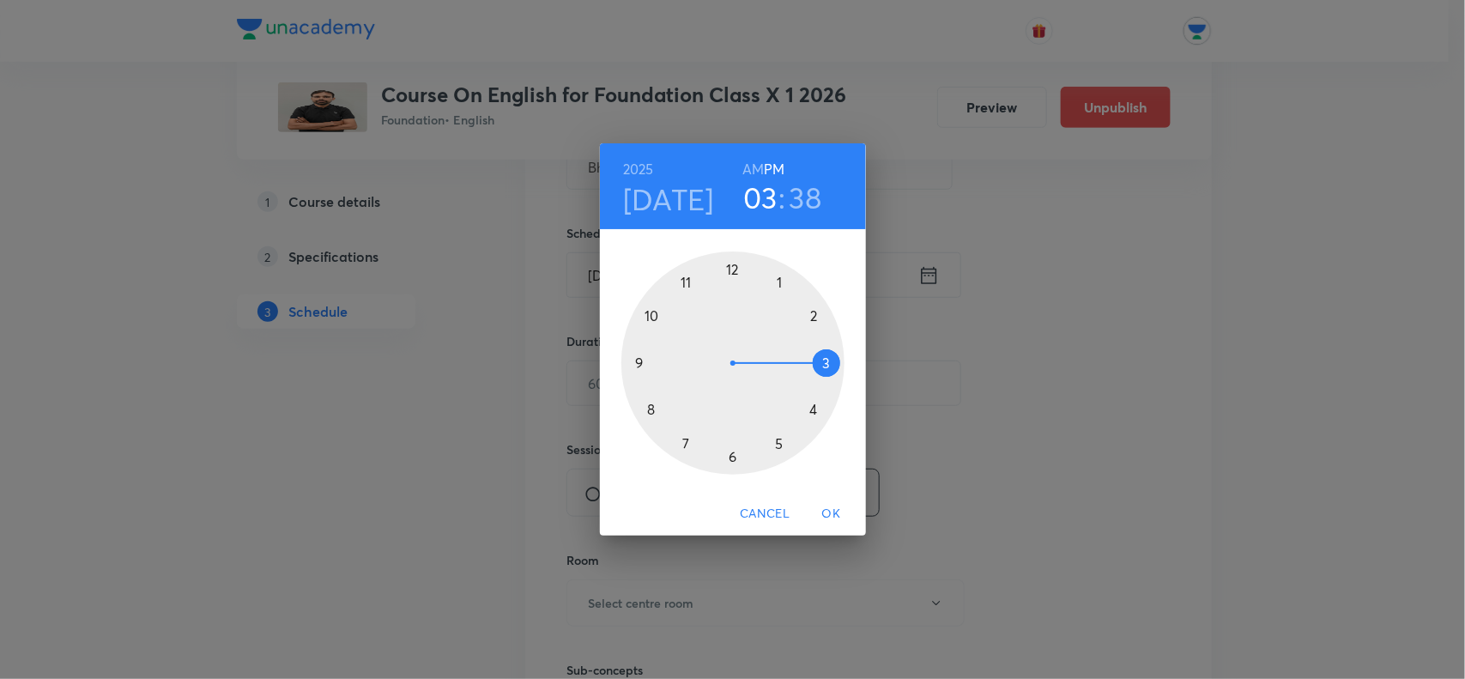
click at [808, 403] on div at bounding box center [732, 362] width 223 height 223
click at [646, 315] on div at bounding box center [732, 362] width 223 height 223
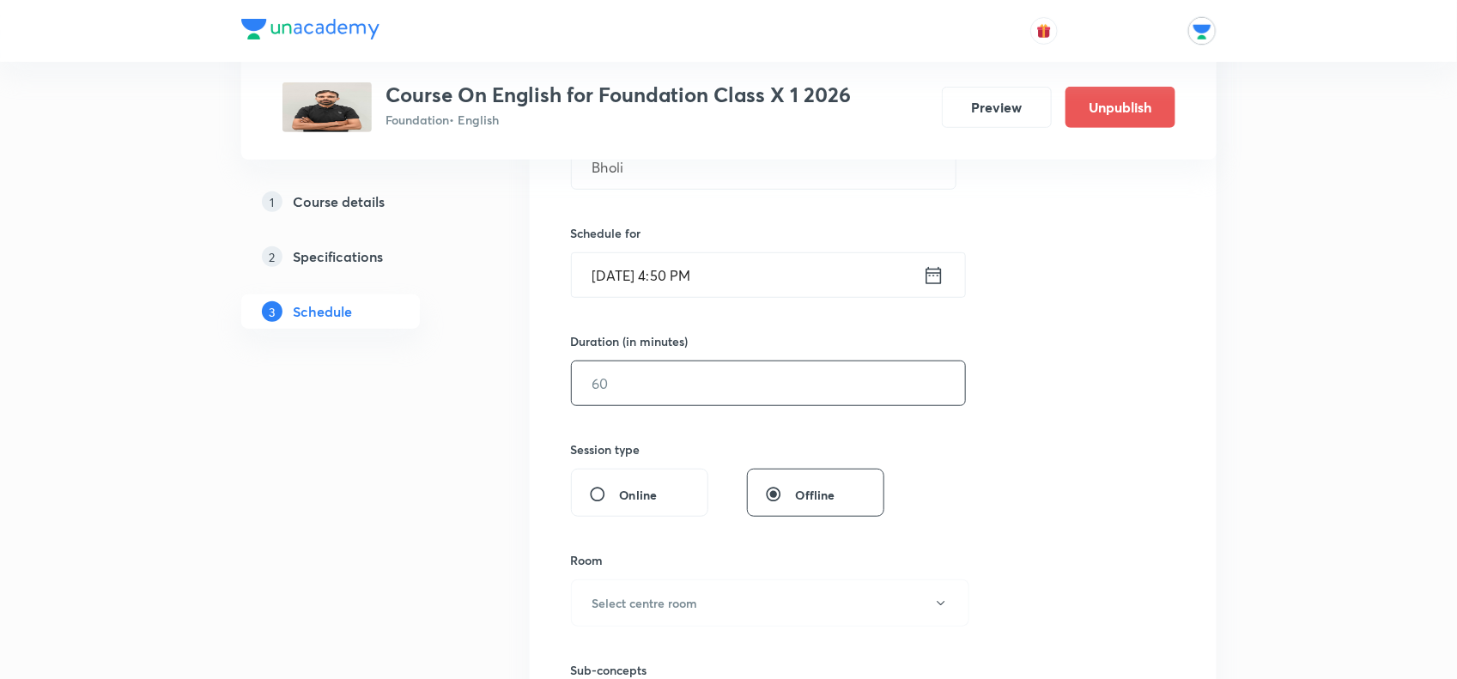
click at [649, 363] on input "text" at bounding box center [768, 383] width 393 height 44
type input "3"
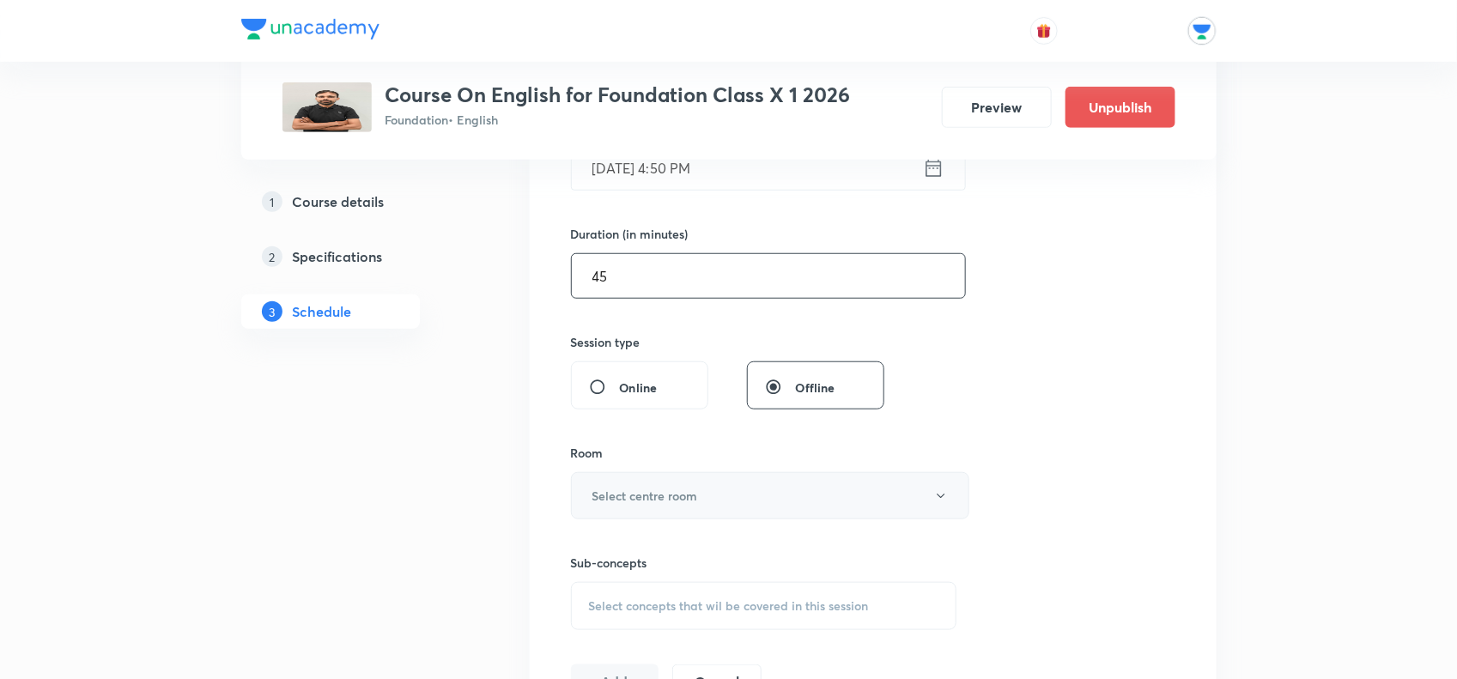
type input "45"
click at [670, 485] on button "Select centre room" at bounding box center [770, 495] width 398 height 47
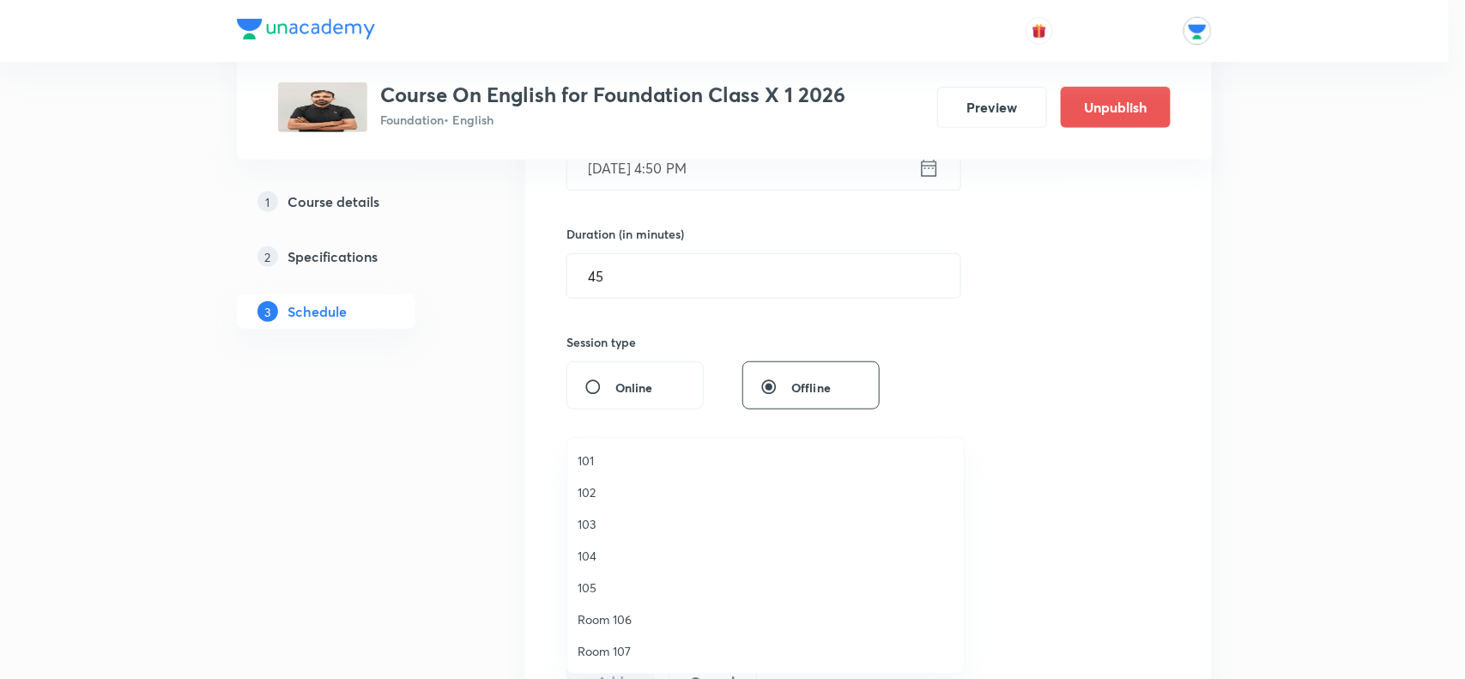
click at [597, 446] on li "101" at bounding box center [765, 461] width 397 height 32
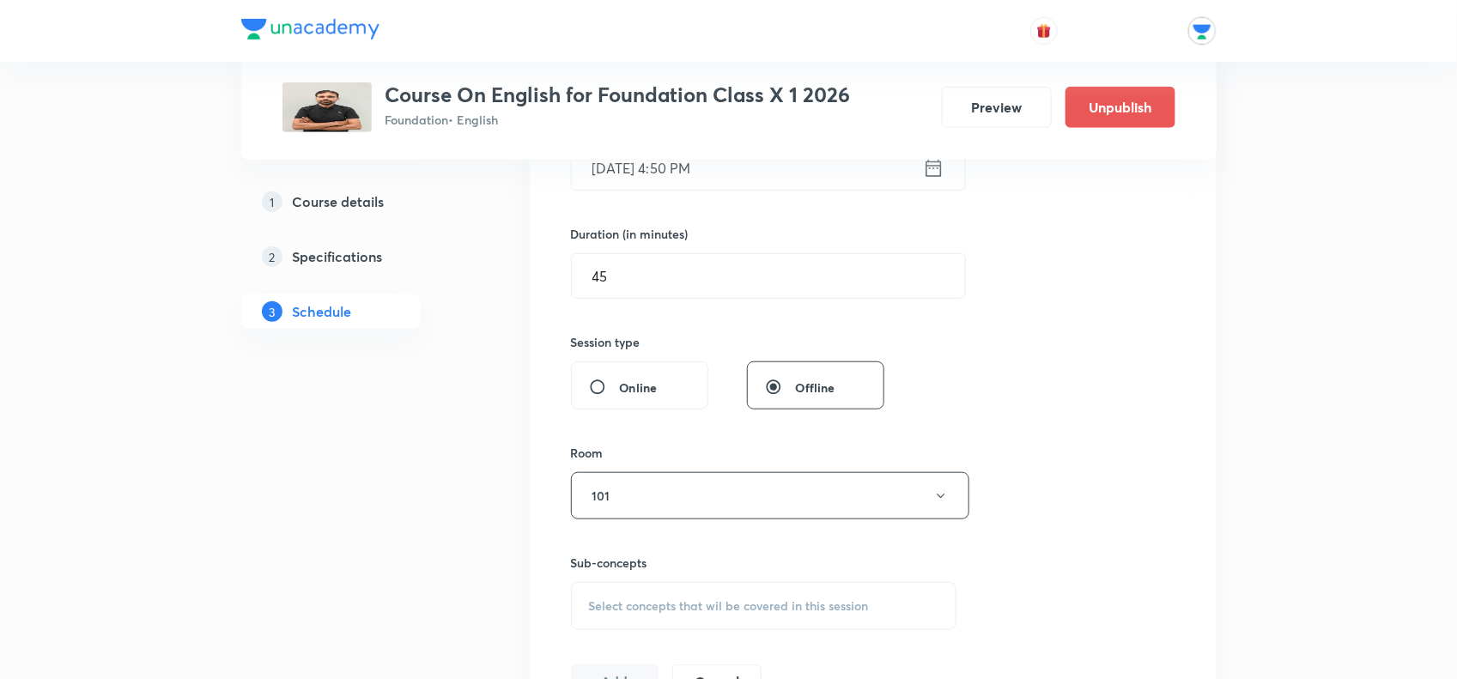
scroll to position [693, 0]
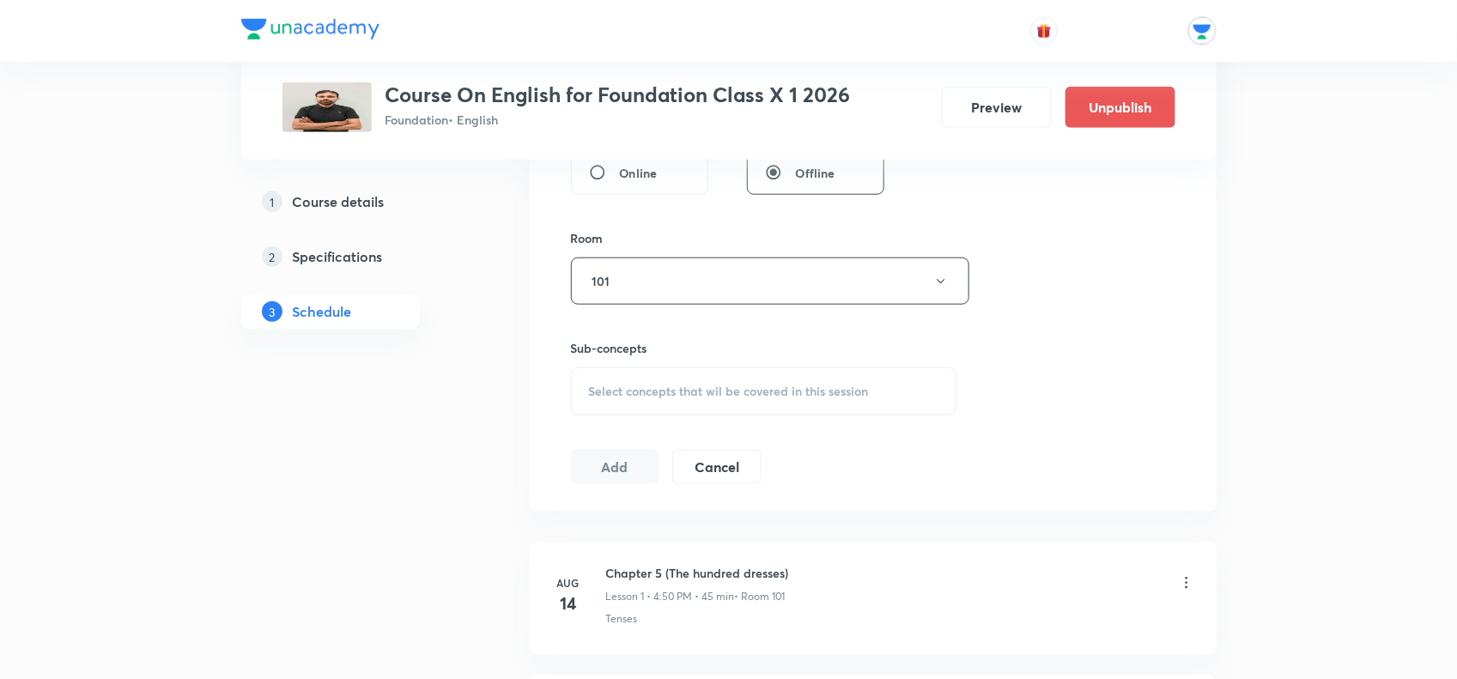
click at [628, 385] on span "Select concepts that wil be covered in this session" at bounding box center [729, 392] width 280 height 14
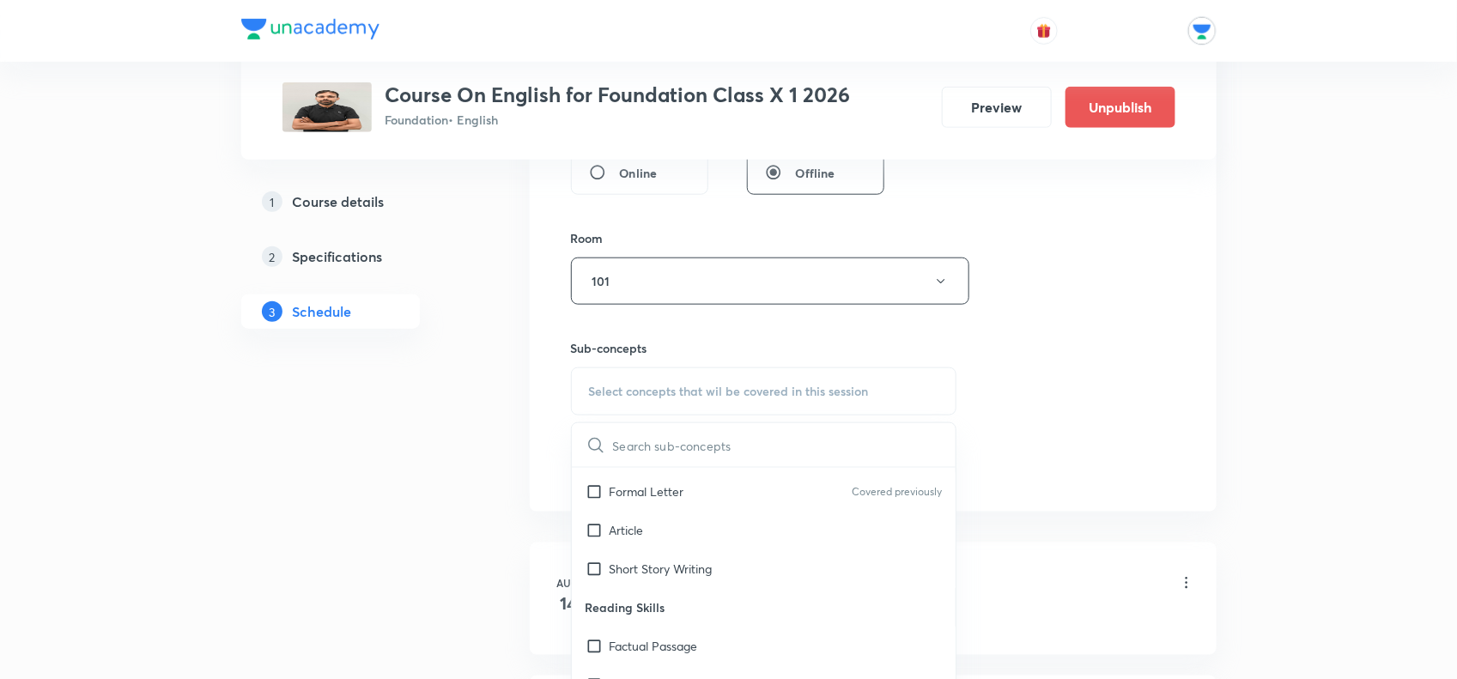
scroll to position [751, 0]
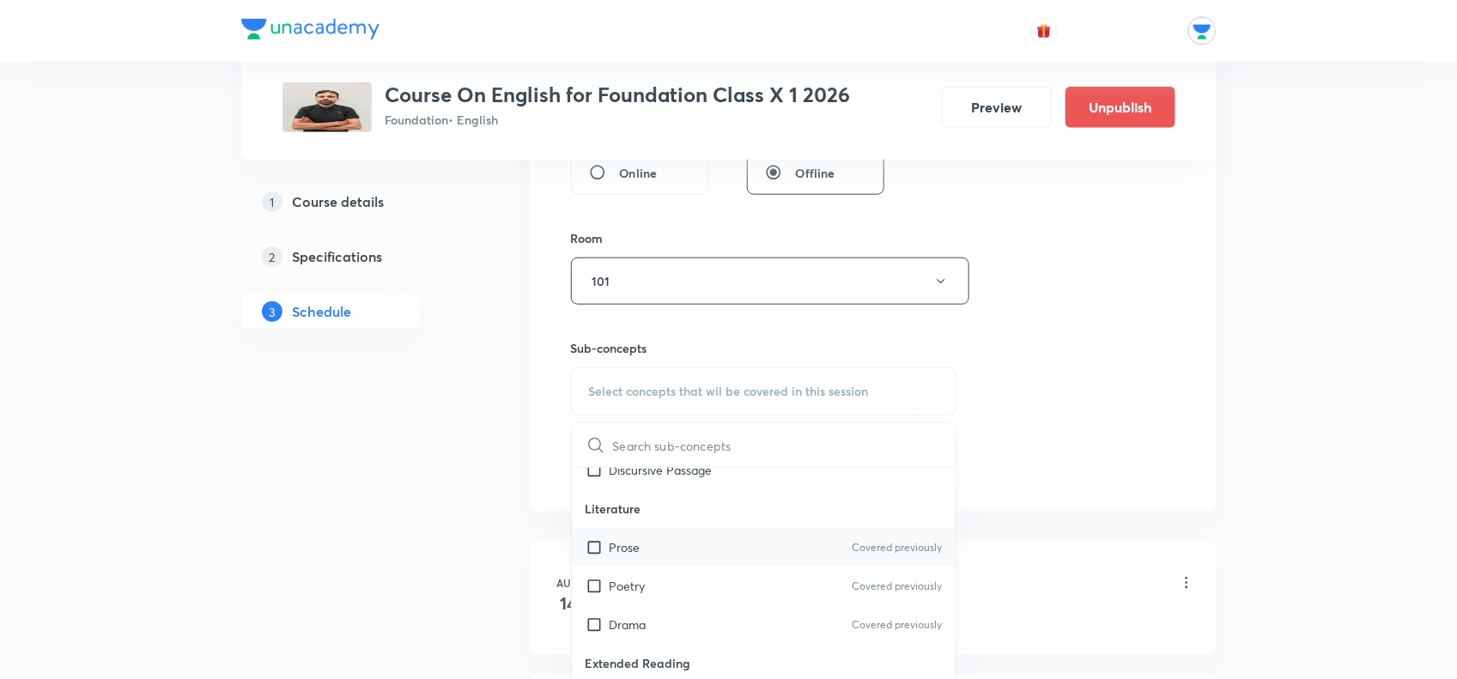
click at [614, 536] on div "Prose Covered previously" at bounding box center [764, 547] width 385 height 39
checkbox input "true"
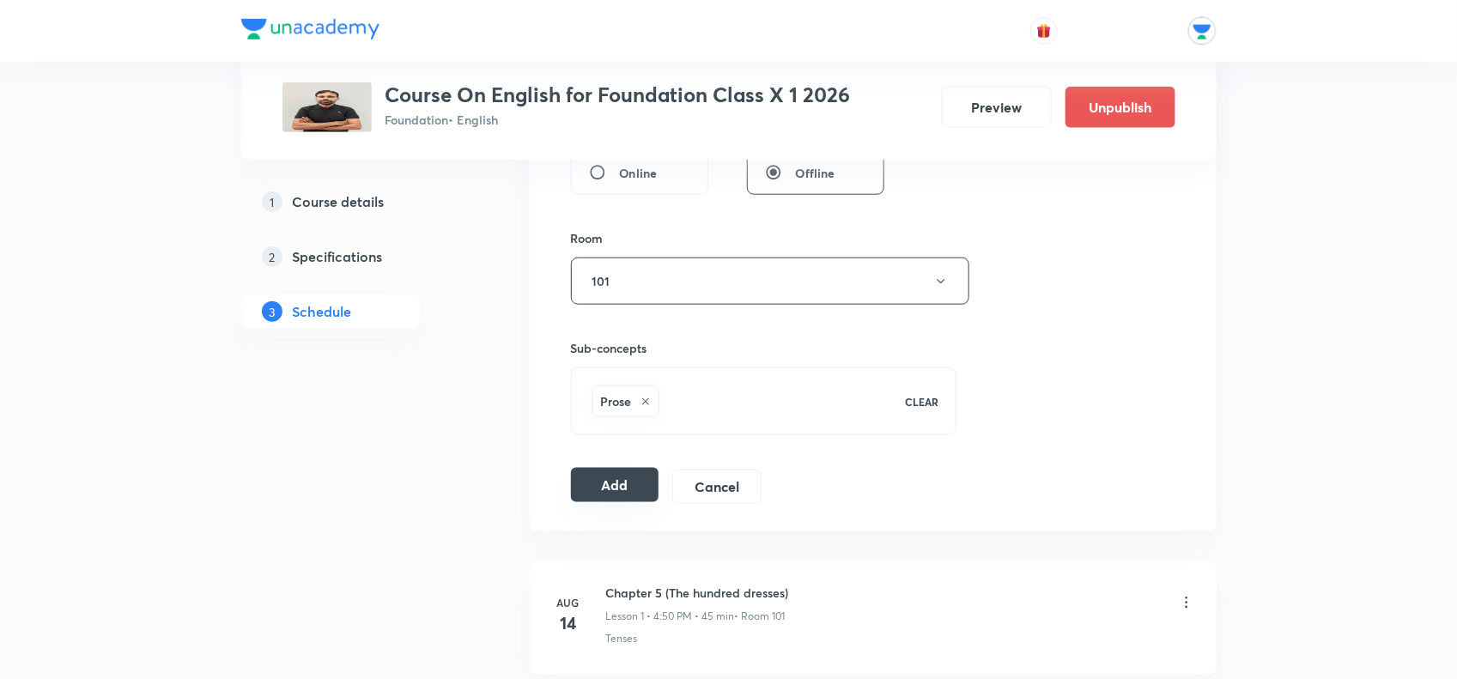
click at [599, 473] on button "Add" at bounding box center [615, 485] width 88 height 34
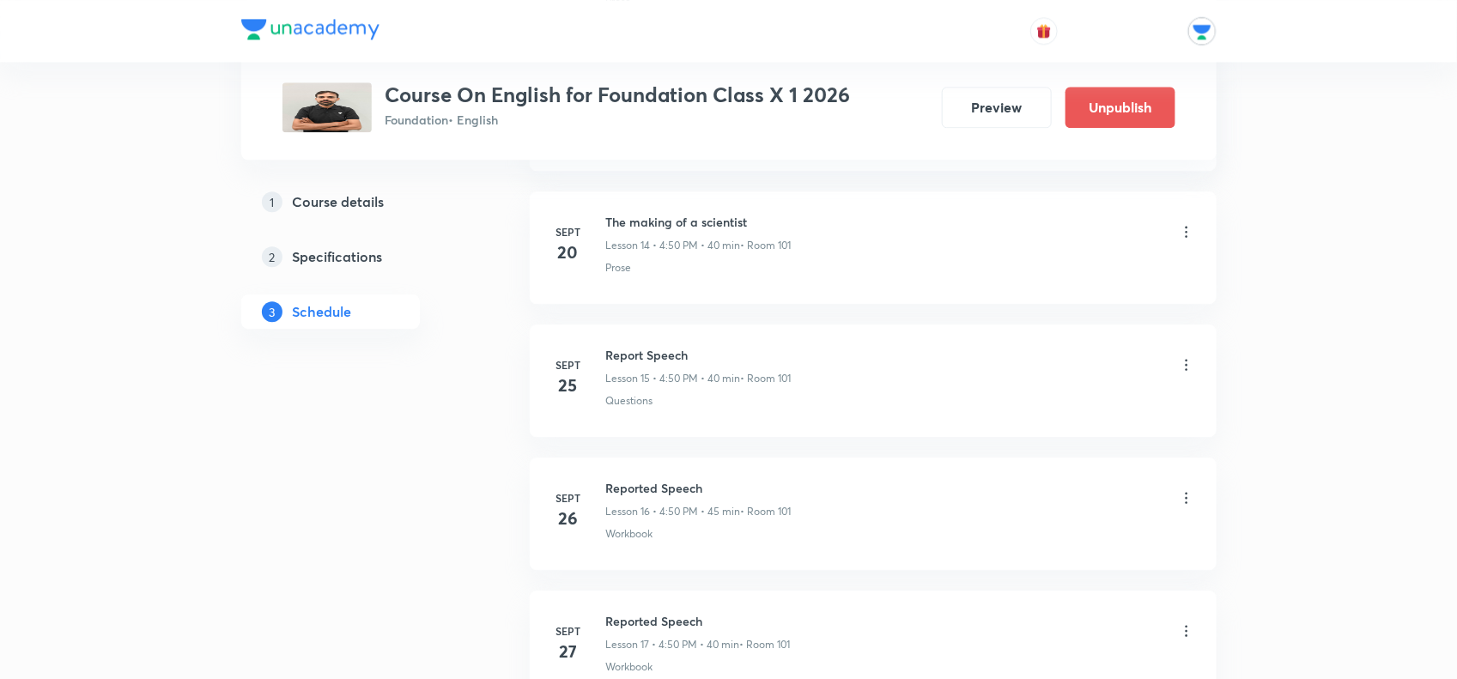
scroll to position [1127, 0]
